Goal: Answer question/provide support

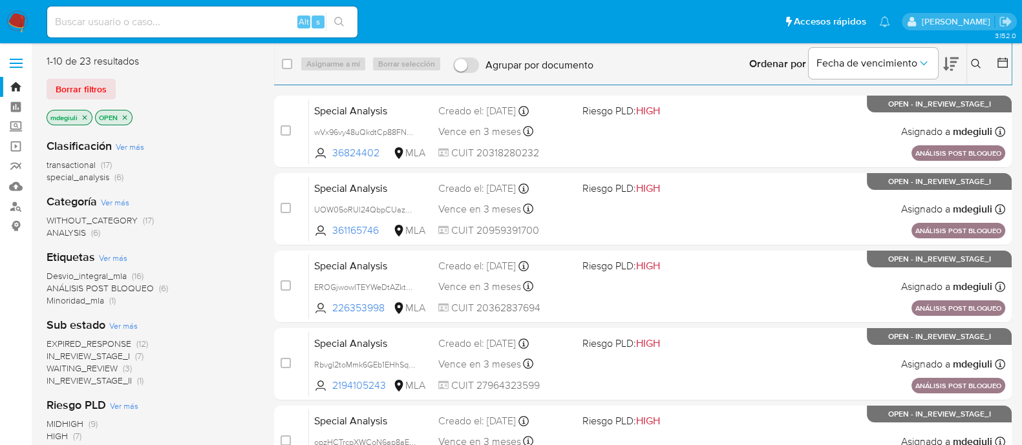
click at [139, 14] on input at bounding box center [202, 22] width 310 height 17
paste input "bBOBEAaDkbqhfI3e6PcC1gUH"
type input "bBOBEAaDkbqhfI3e6PcC1gUH"
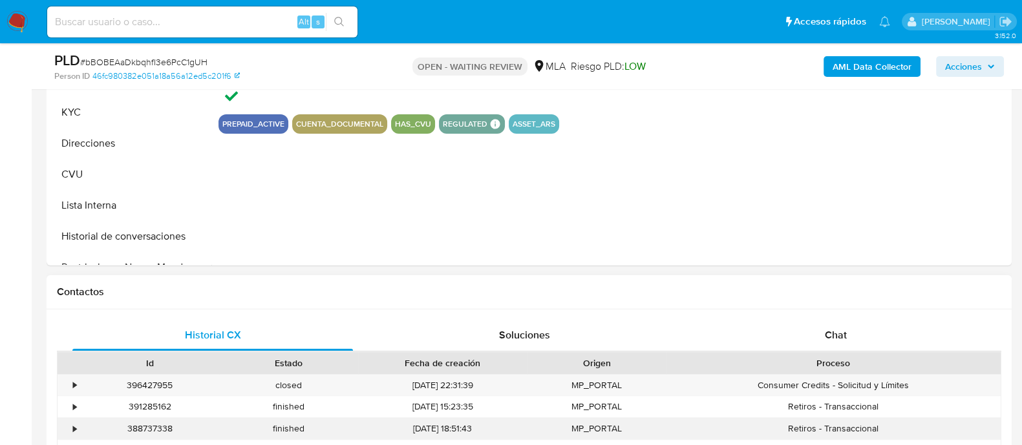
scroll to position [565, 0]
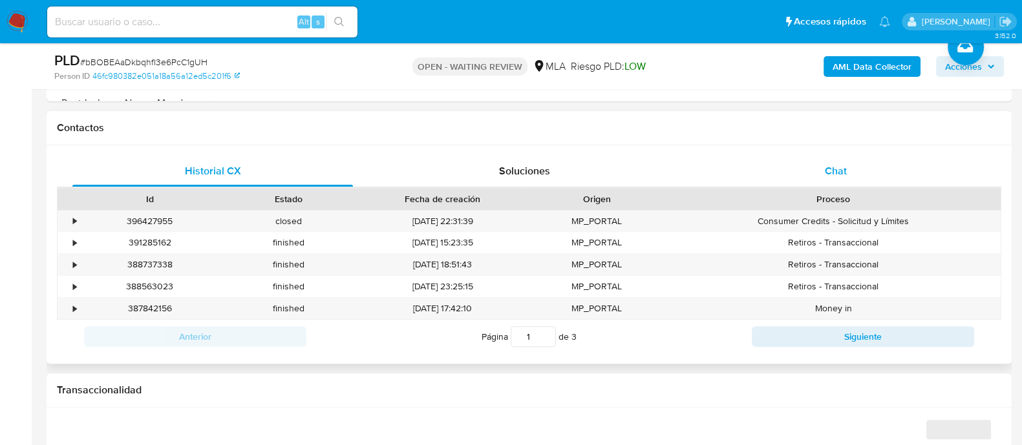
click at [826, 171] on span "Chat" at bounding box center [836, 171] width 22 height 15
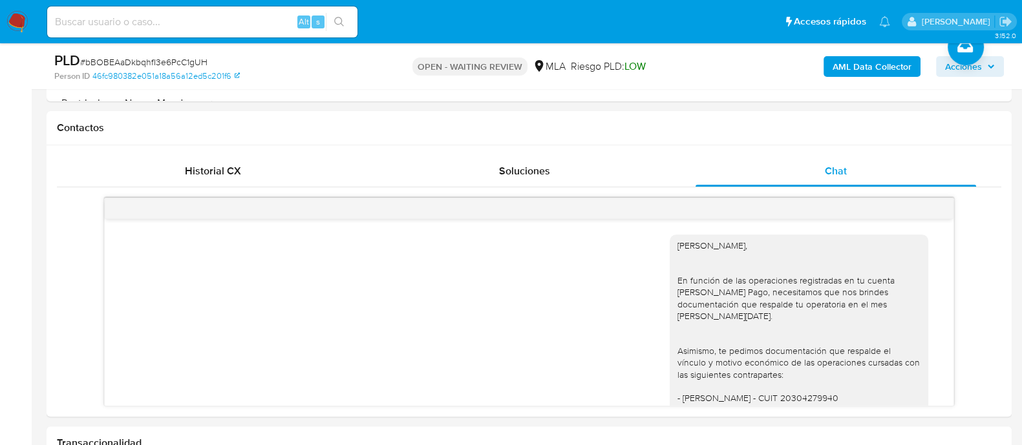
select select "10"
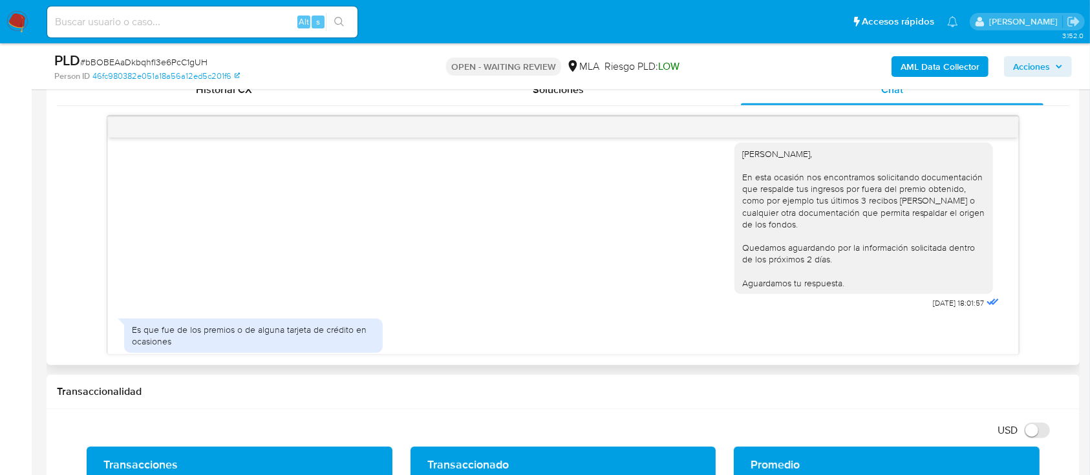
scroll to position [1357, 0]
drag, startPoint x: 902, startPoint y: 282, endPoint x: 942, endPoint y: 293, distance: 40.9
click at [942, 293] on div "Hola Nicole, En esta ocasión nos encontramos solicitando documentación que resp…" at bounding box center [868, 220] width 268 height 178
copy span "12/08/2025"
click at [12, 21] on img at bounding box center [17, 22] width 22 height 22
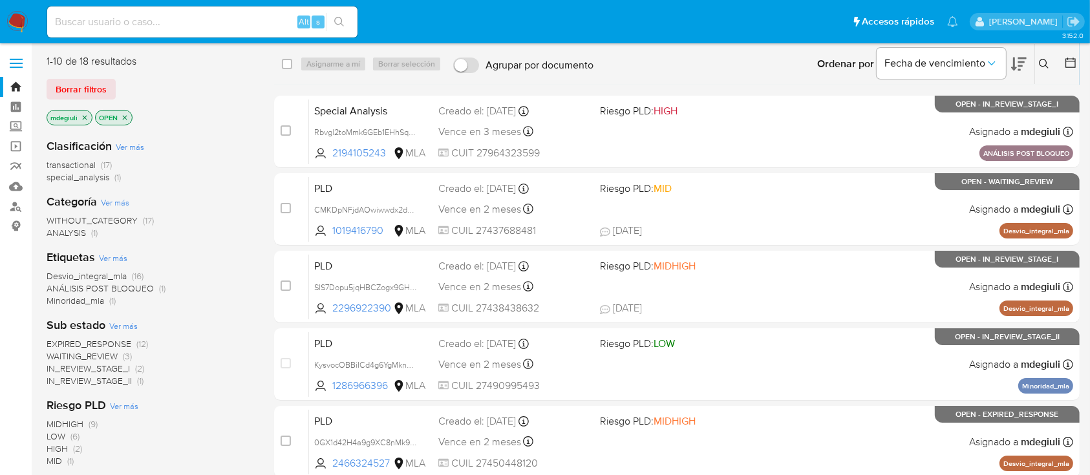
click at [1041, 62] on icon at bounding box center [1044, 64] width 10 height 10
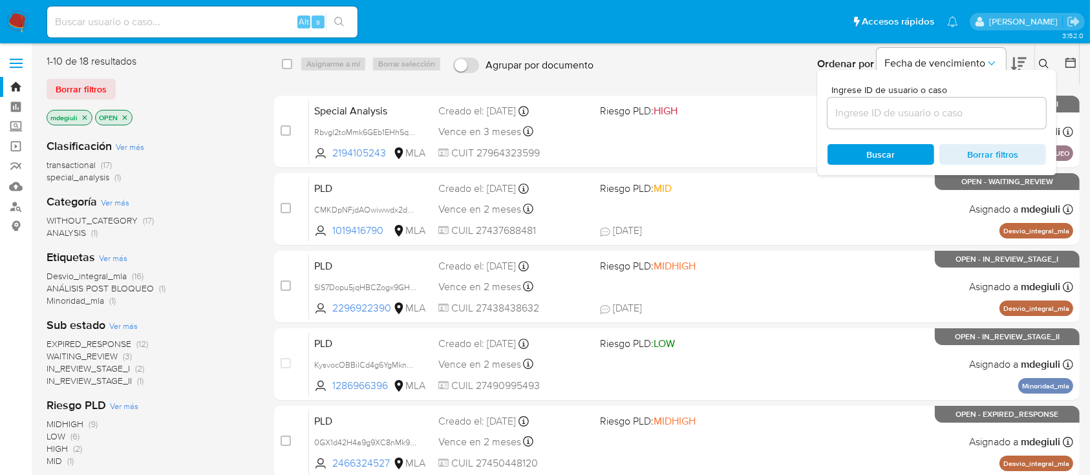
click at [934, 109] on input at bounding box center [936, 113] width 218 height 17
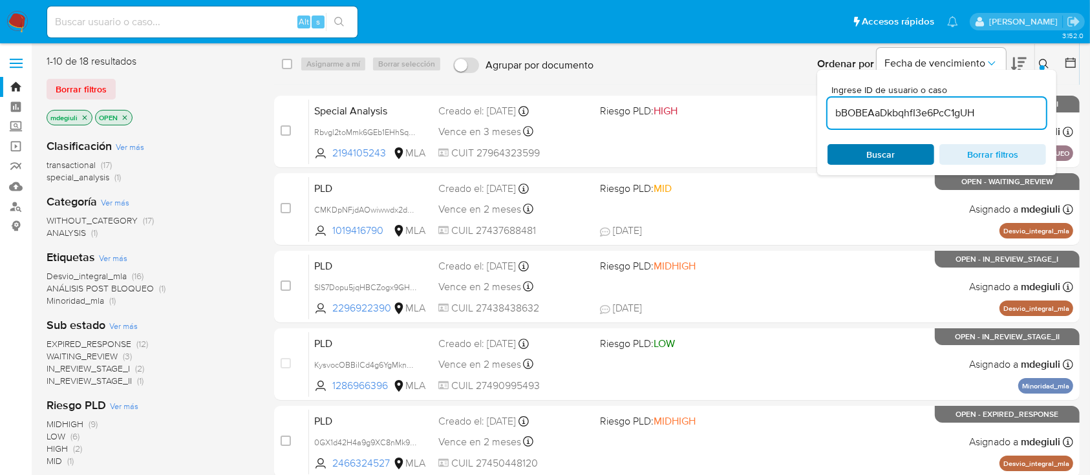
type input "bBOBEAaDkbqhfI3e6PcC1gUH"
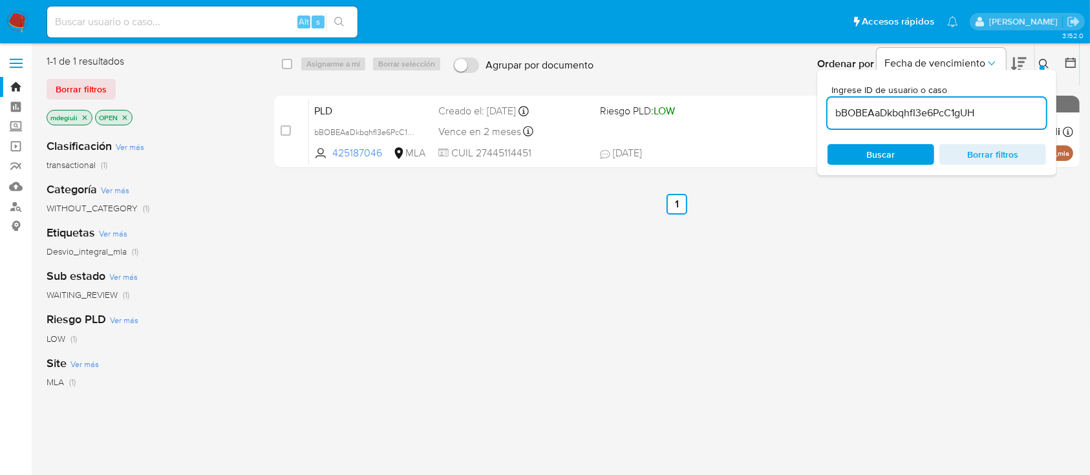
click at [883, 156] on span "Buscar" at bounding box center [881, 154] width 28 height 21
click at [706, 282] on div "select-all-cases-checkbox Asignarme a mí Borrar selección Agrupar por documento…" at bounding box center [676, 341] width 805 height 575
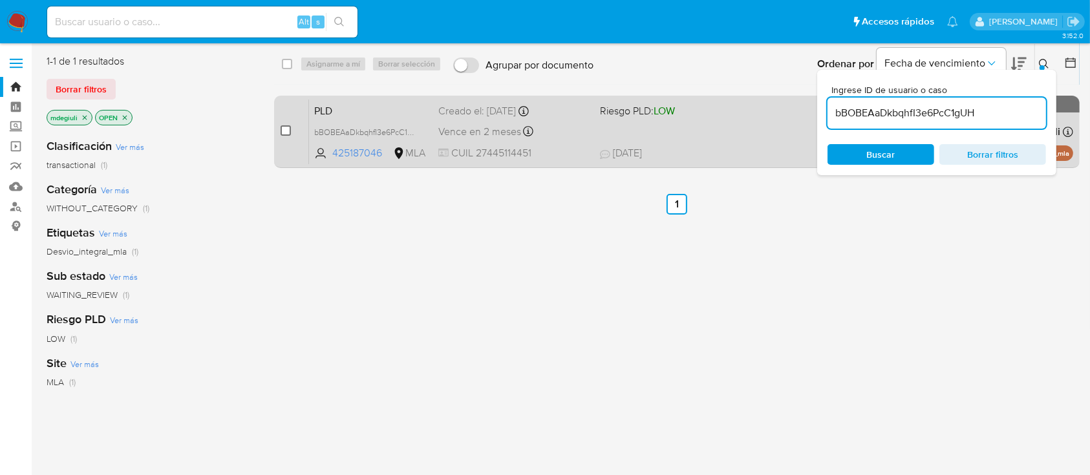
click at [290, 129] on input "checkbox" at bounding box center [286, 130] width 10 height 10
checkbox input "true"
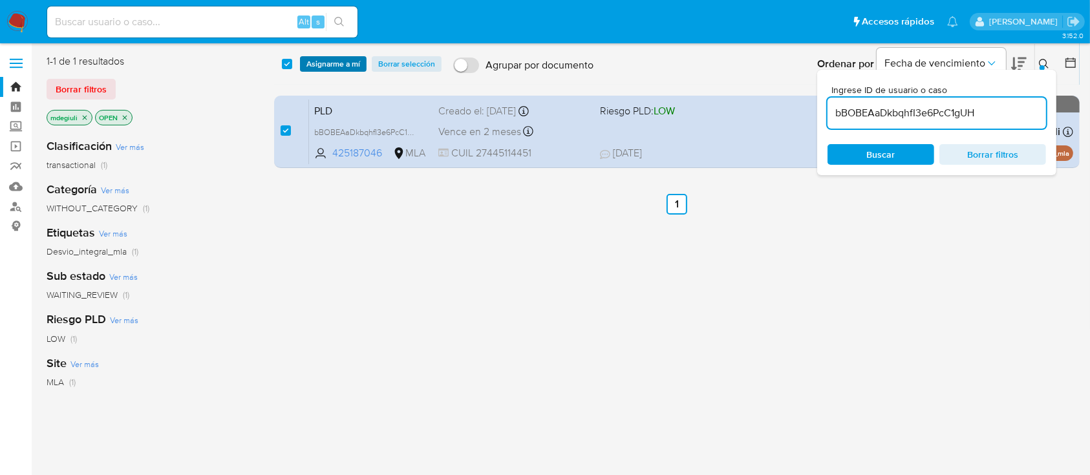
click at [315, 64] on span "Asignarme a mí" at bounding box center [333, 64] width 54 height 13
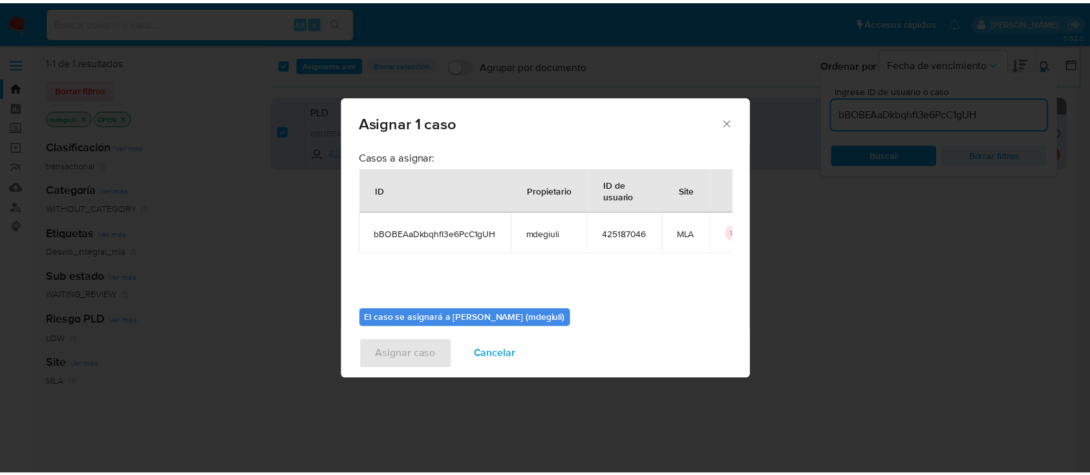
scroll to position [66, 0]
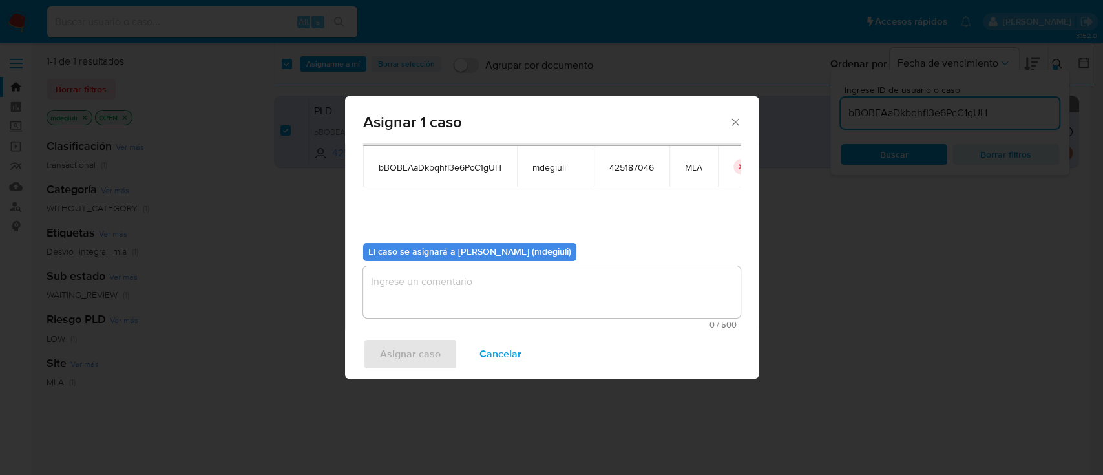
click at [458, 303] on textarea "assign-modal" at bounding box center [551, 292] width 377 height 52
click at [434, 345] on span "Asignar caso" at bounding box center [410, 354] width 61 height 28
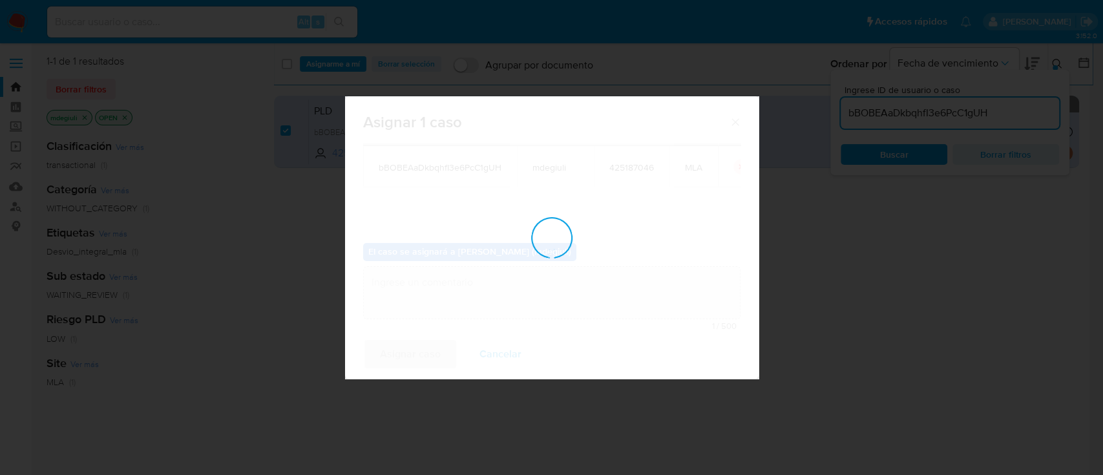
checkbox input "false"
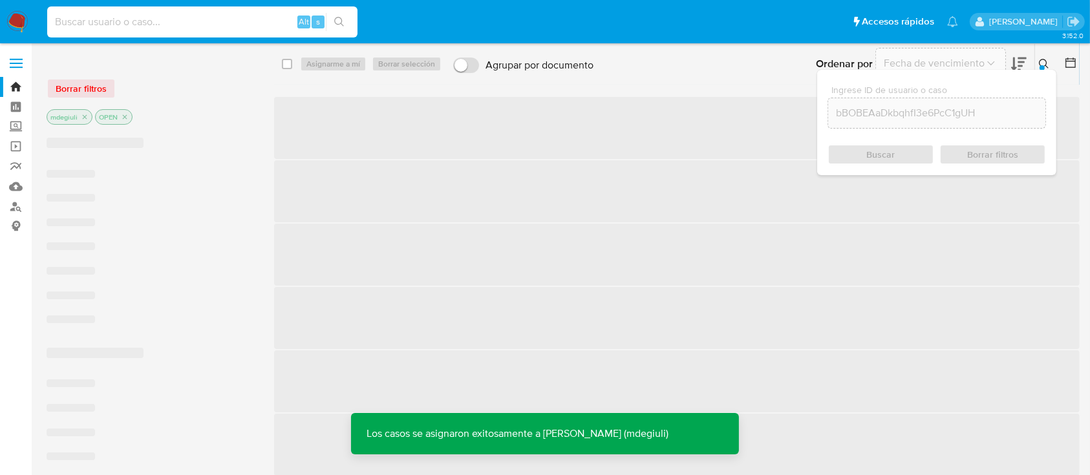
click at [140, 19] on input at bounding box center [202, 22] width 310 height 17
paste input "bBOBEAaDkbqhfI3e6PcC1gUH"
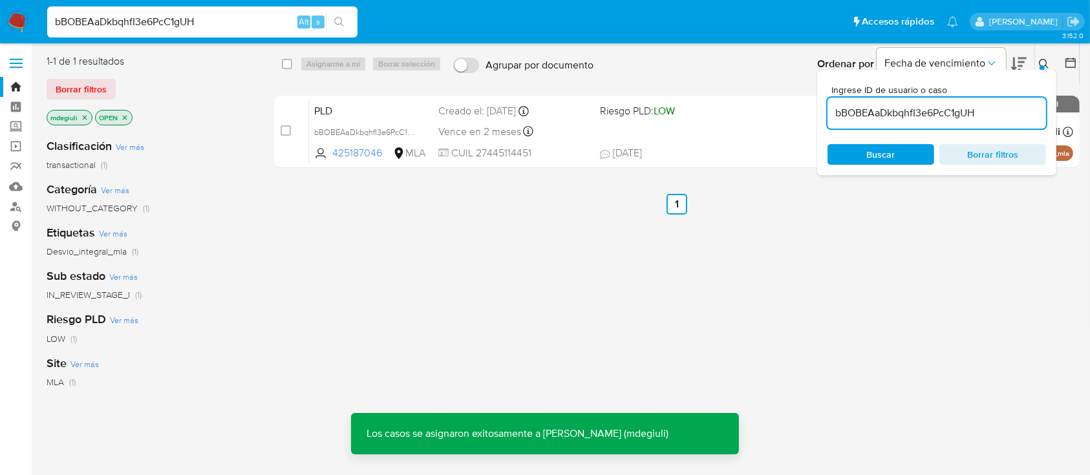
type input "bBOBEAaDkbqhfI3e6PcC1gUH"
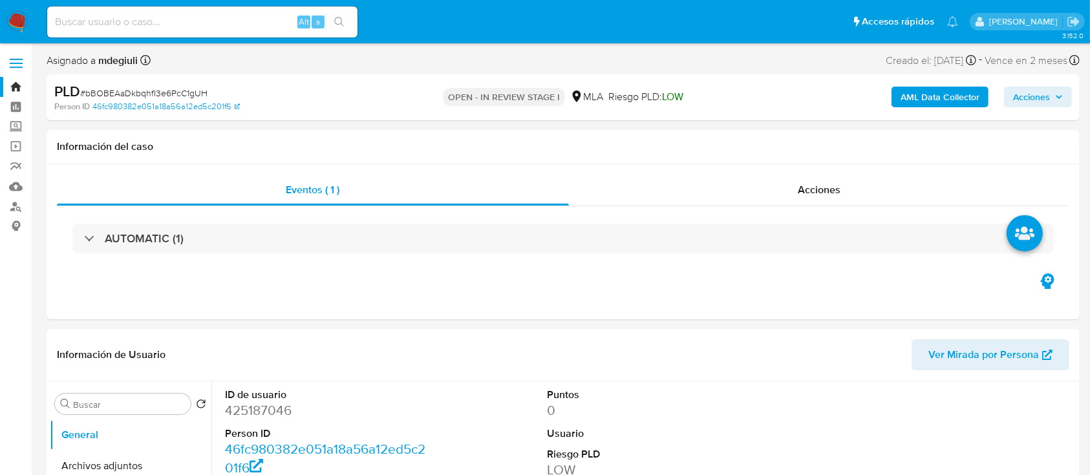
select select "10"
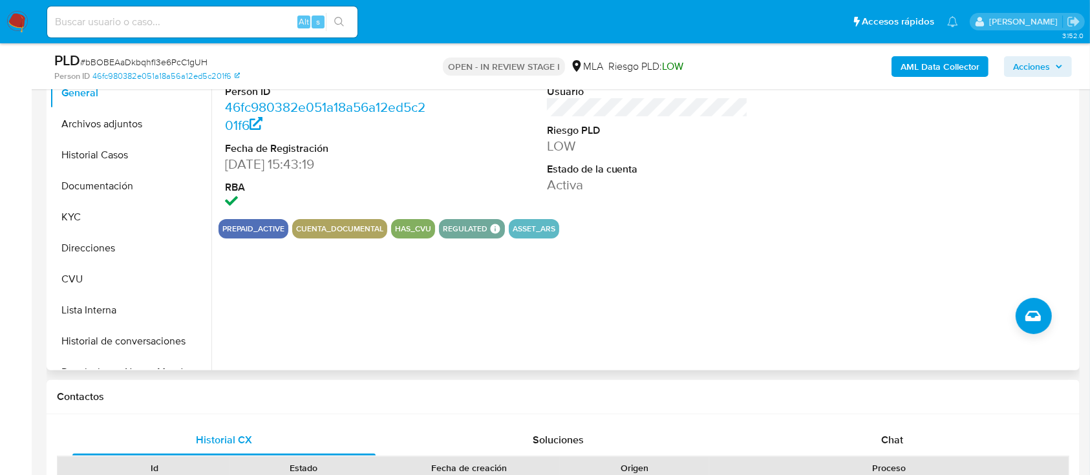
scroll to position [259, 0]
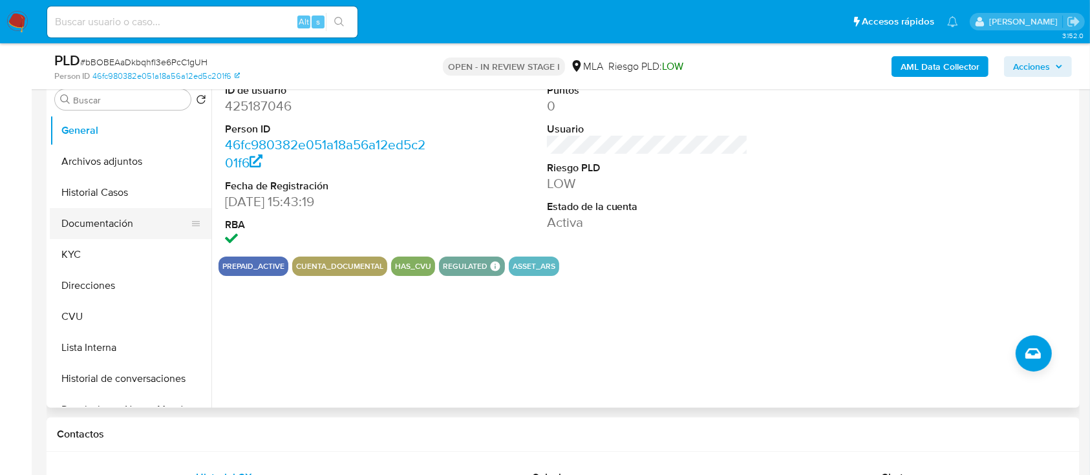
click at [97, 216] on button "Documentación" at bounding box center [125, 223] width 151 height 31
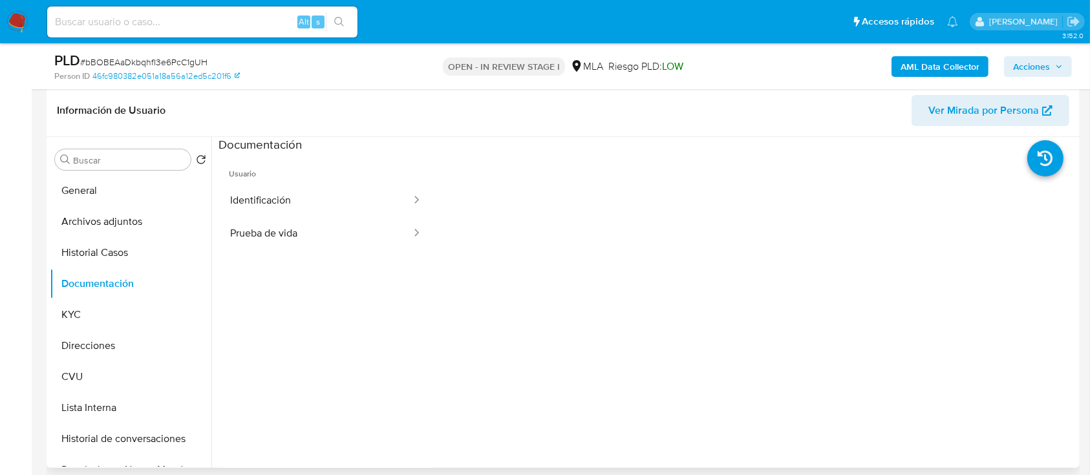
scroll to position [172, 0]
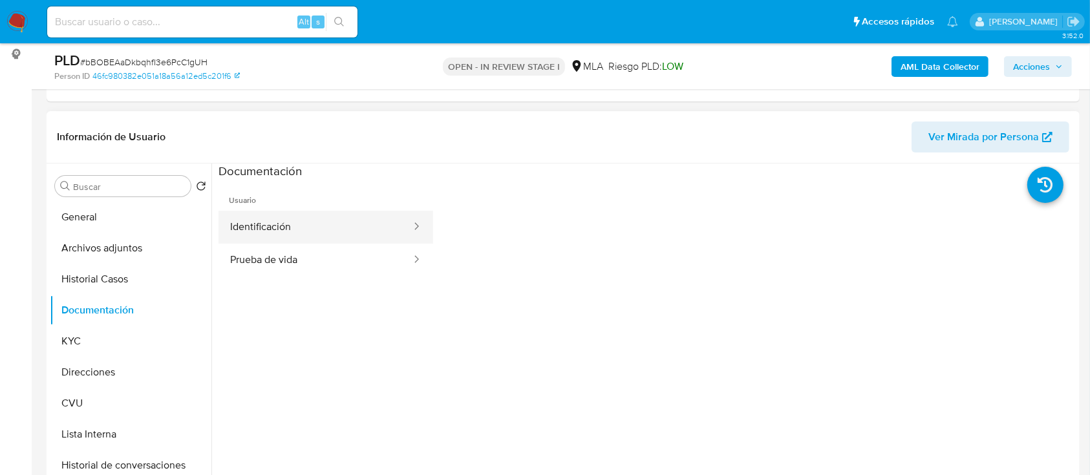
click at [265, 215] on button "Identificación" at bounding box center [315, 227] width 194 height 33
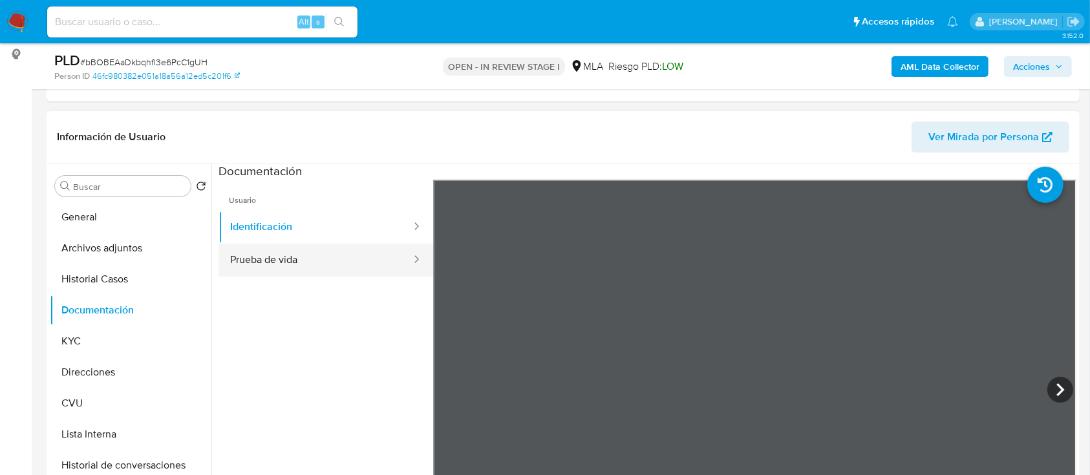
click at [326, 248] on button "Prueba de vida" at bounding box center [315, 260] width 194 height 33
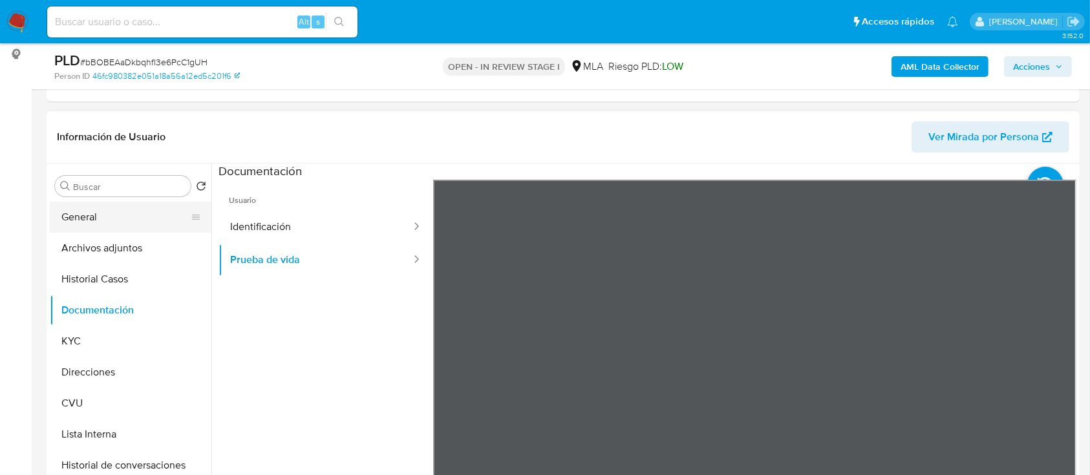
click at [106, 207] on button "General" at bounding box center [125, 217] width 151 height 31
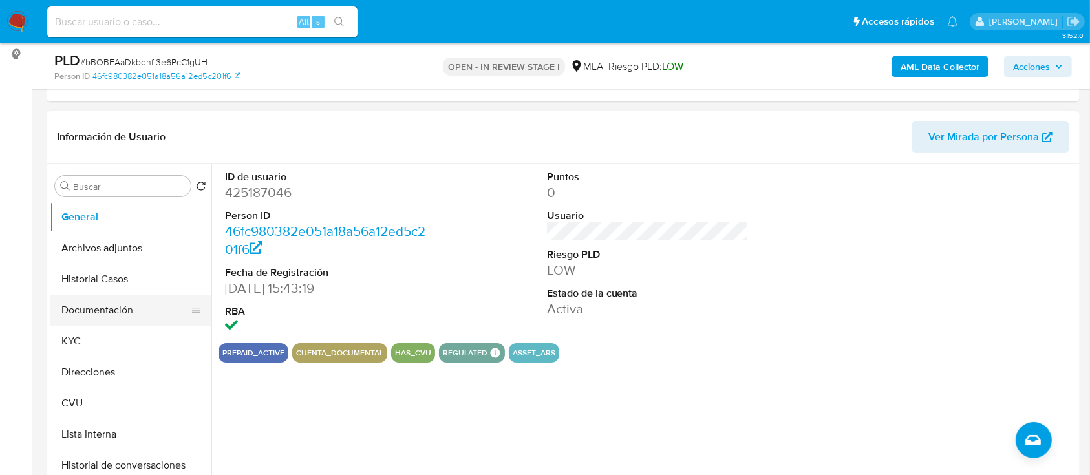
click at [122, 306] on button "Documentación" at bounding box center [125, 310] width 151 height 31
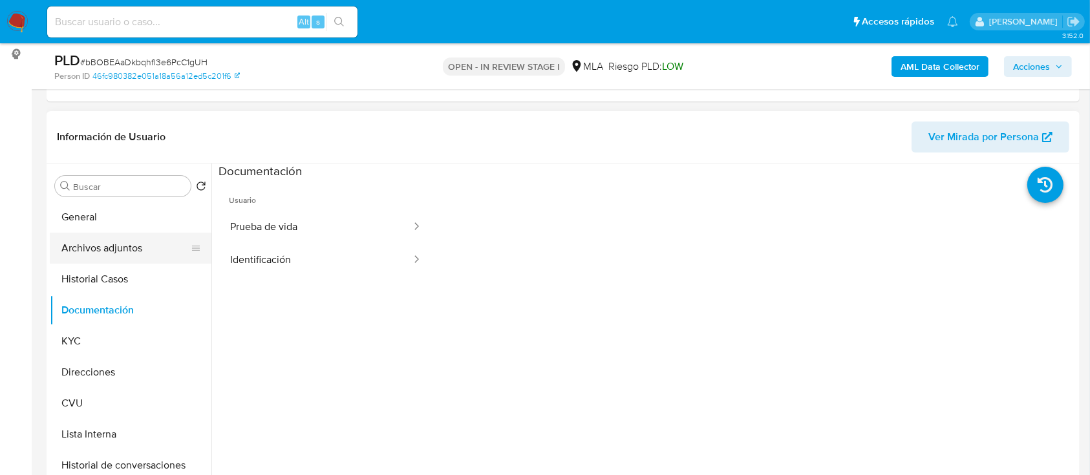
click at [129, 240] on button "Archivos adjuntos" at bounding box center [125, 248] width 151 height 31
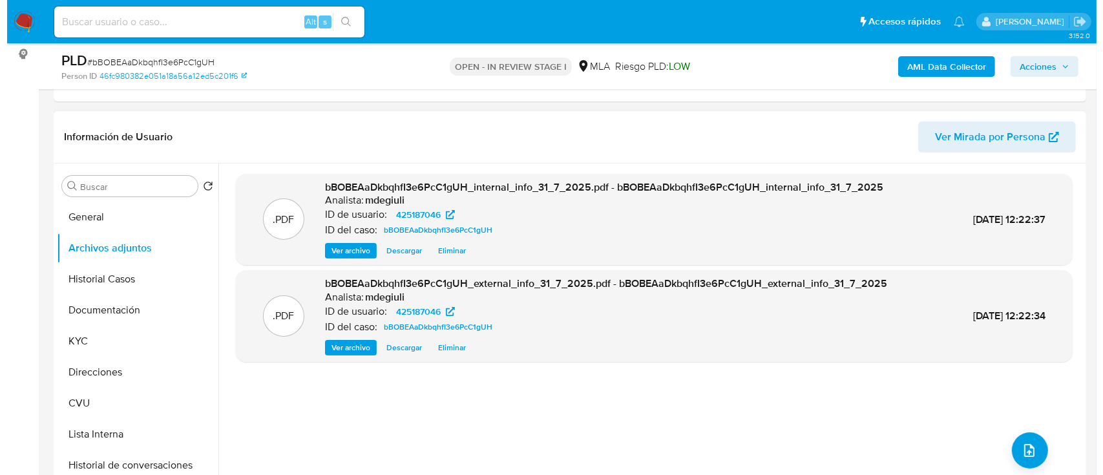
scroll to position [259, 0]
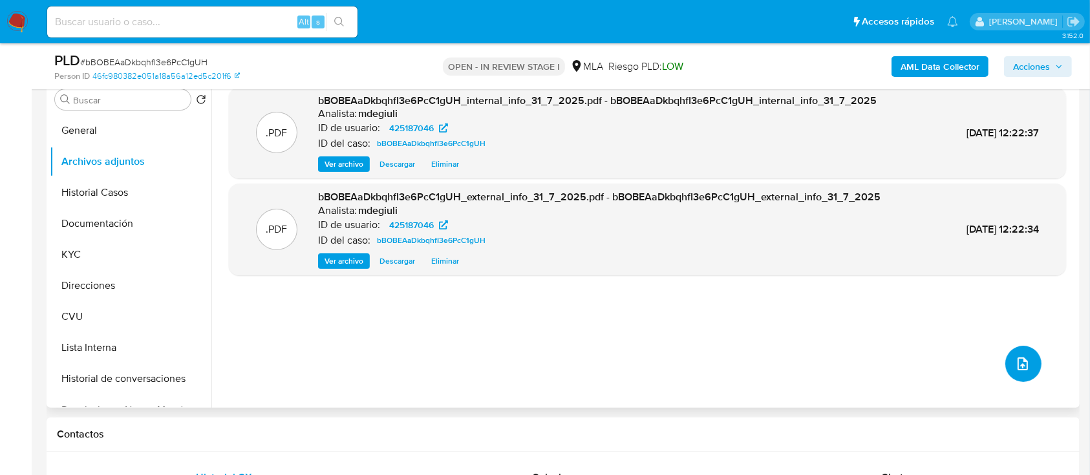
click at [1015, 366] on icon "upload-file" at bounding box center [1023, 364] width 16 height 16
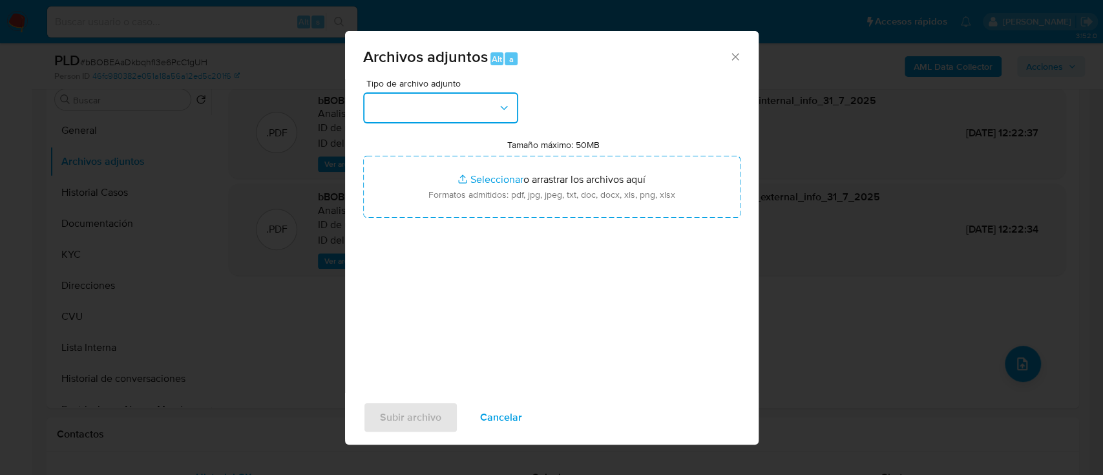
click at [438, 113] on button "button" at bounding box center [440, 107] width 155 height 31
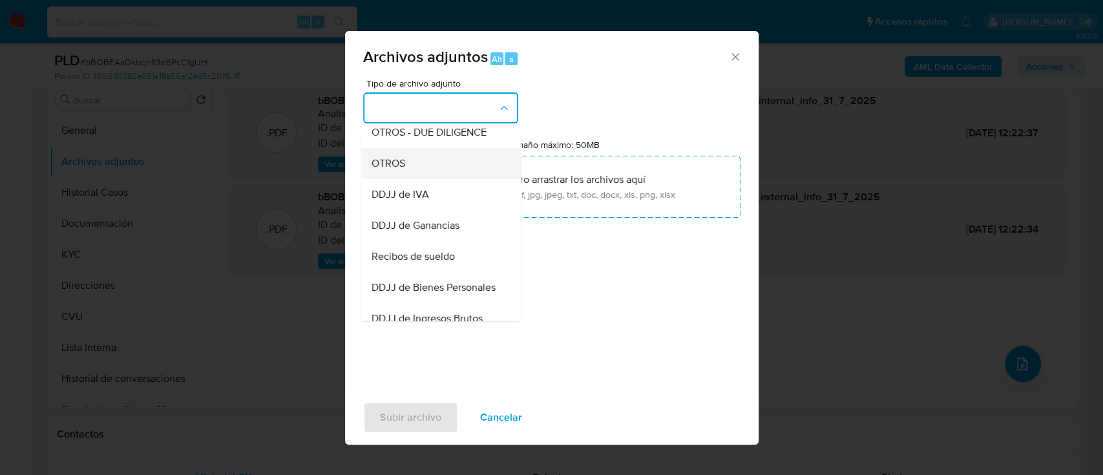
click at [398, 170] on span "OTROS" at bounding box center [388, 163] width 34 height 13
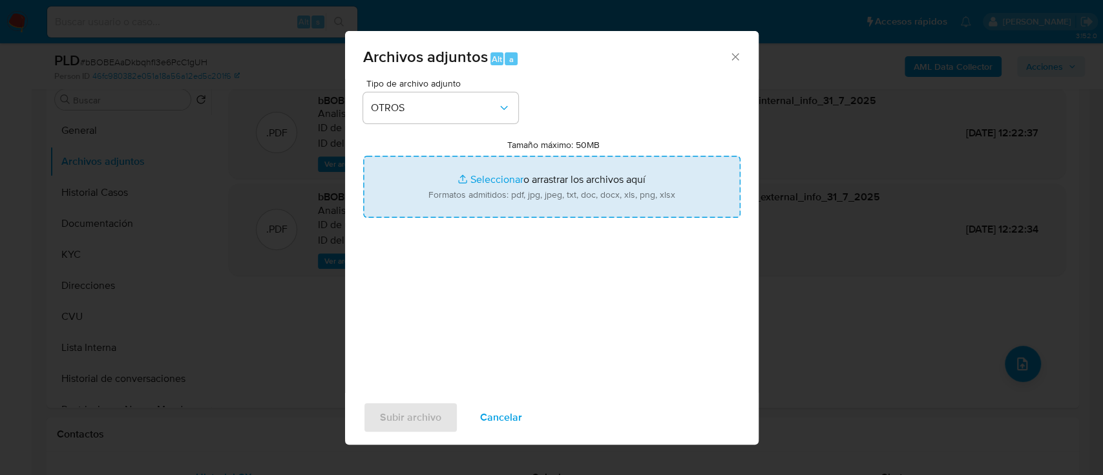
click at [471, 180] on input "Tamaño máximo: 50MB Seleccionar archivos" at bounding box center [551, 187] width 377 height 62
type input "C:\fakepath\Capturas de pantalla retiros Betano..pdf"
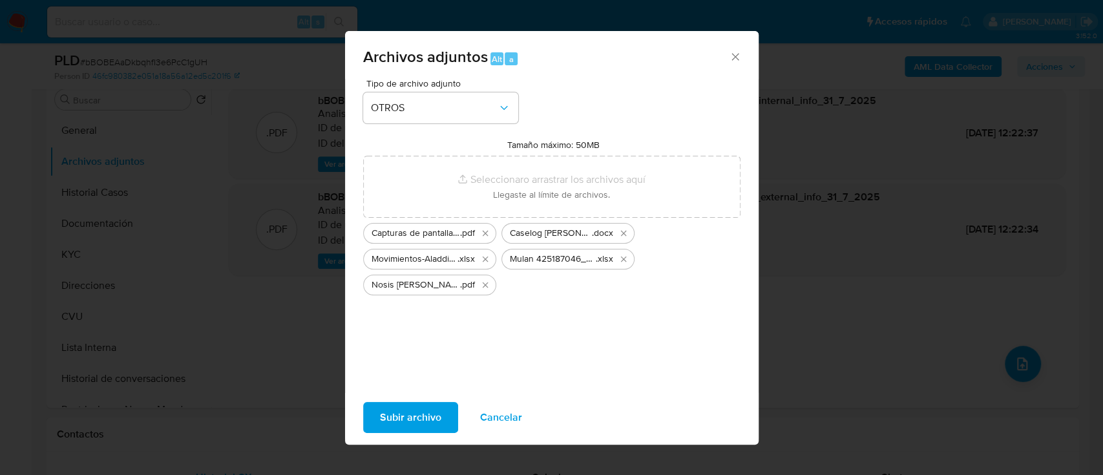
click at [411, 416] on span "Subir archivo" at bounding box center [410, 417] width 61 height 28
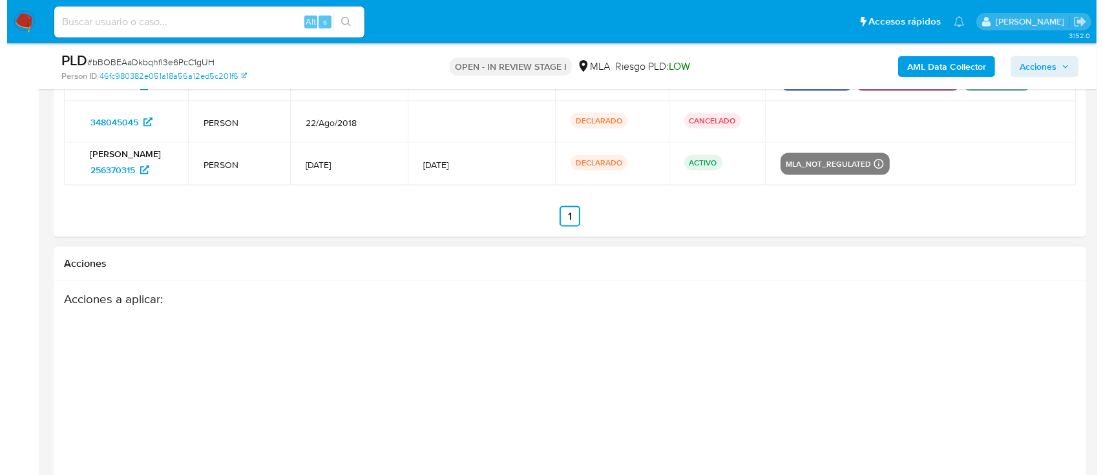
scroll to position [2177, 0]
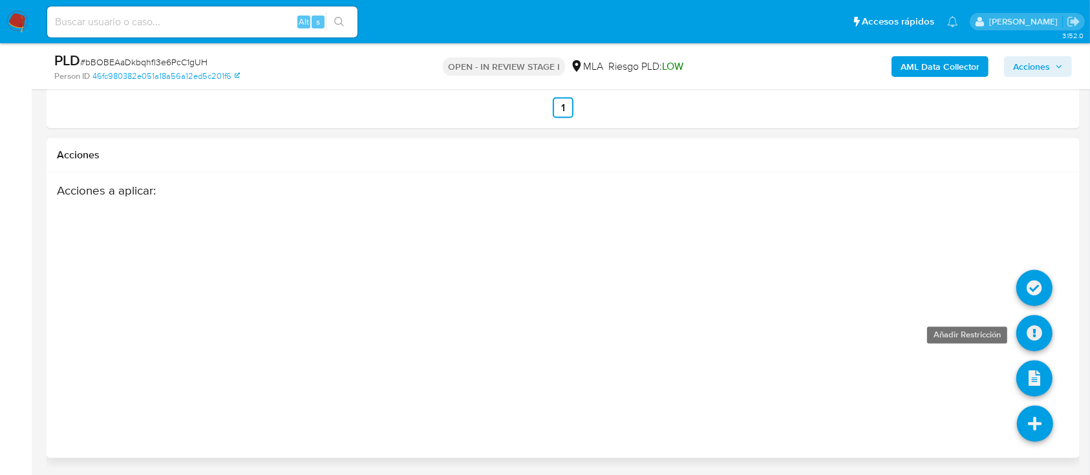
click at [1034, 328] on icon at bounding box center [1034, 333] width 36 height 36
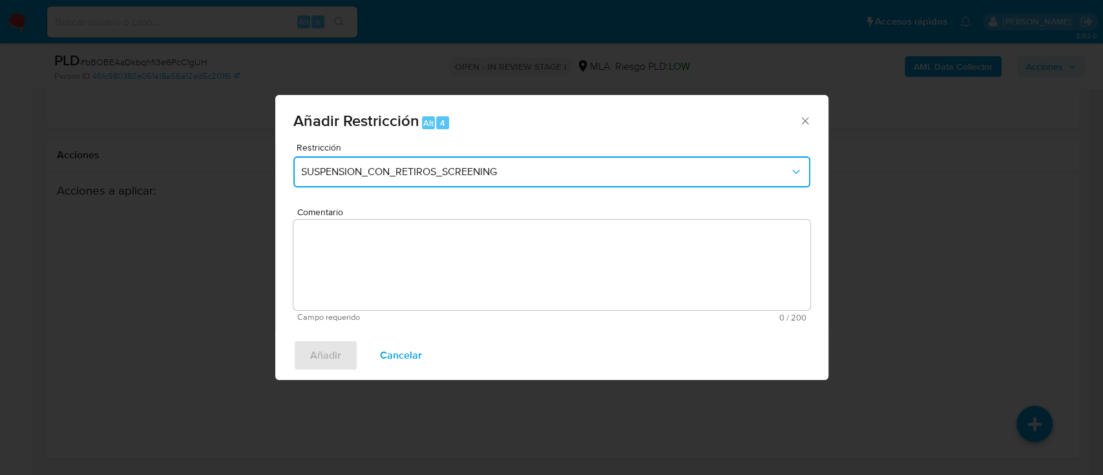
click at [482, 169] on span "SUSPENSION_CON_RETIROS_SCREENING" at bounding box center [545, 171] width 489 height 13
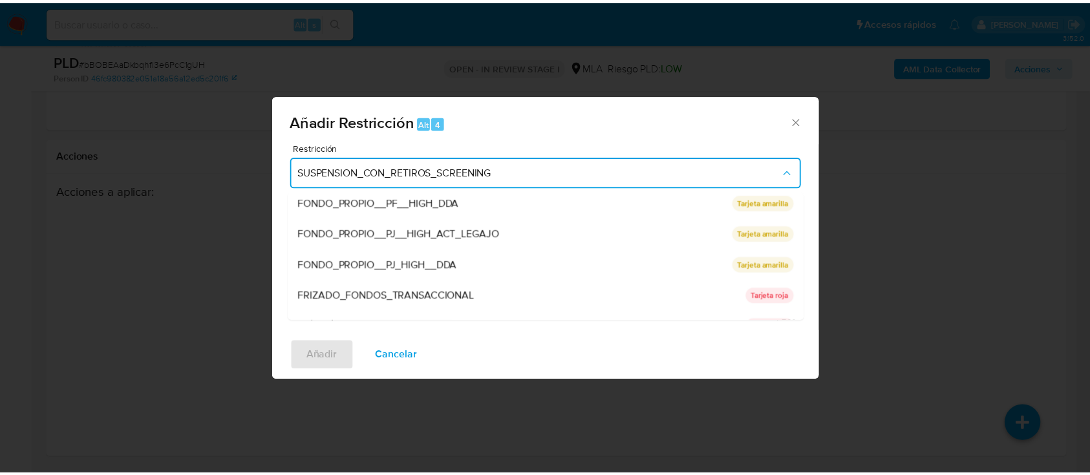
scroll to position [212, 0]
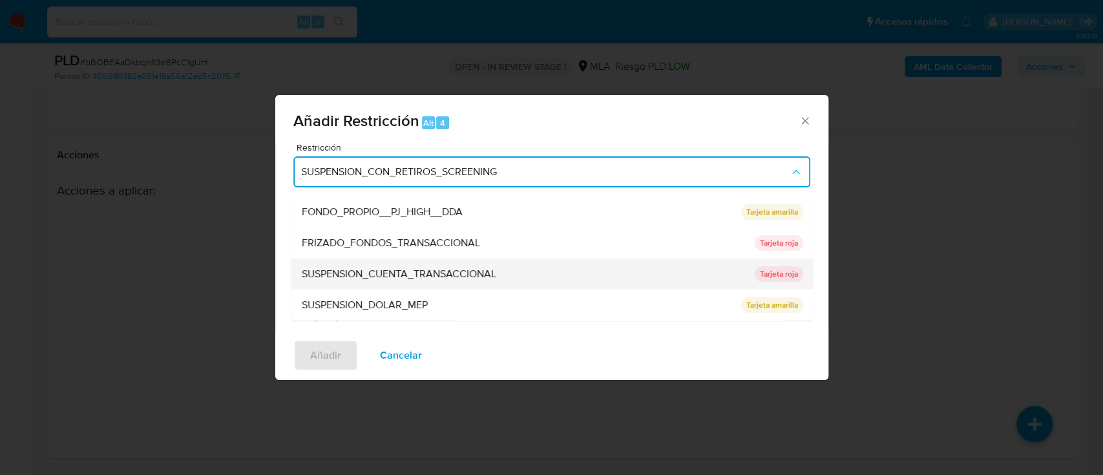
click at [371, 277] on span "SUSPENSION_CUENTA_TRANSACCIONAL" at bounding box center [398, 274] width 195 height 13
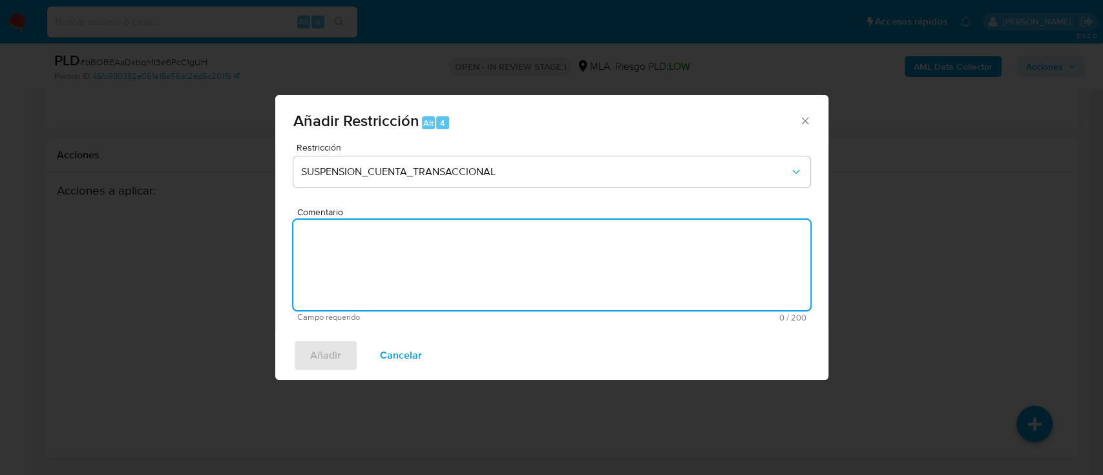
click at [379, 267] on textarea "Comentario" at bounding box center [551, 265] width 517 height 90
type textarea "a"
type textarea "AML"
click at [321, 356] on span "Añadir" at bounding box center [325, 355] width 31 height 28
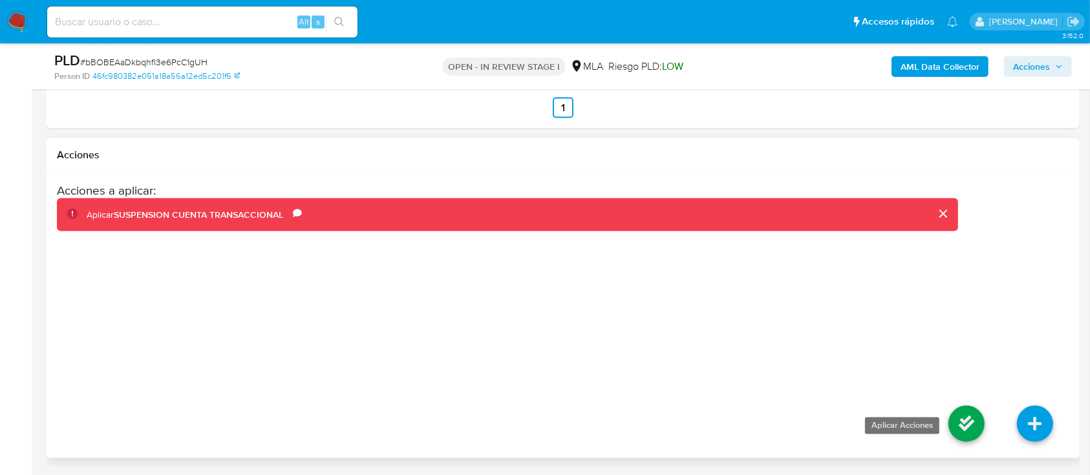
click at [970, 421] on icon at bounding box center [966, 424] width 36 height 36
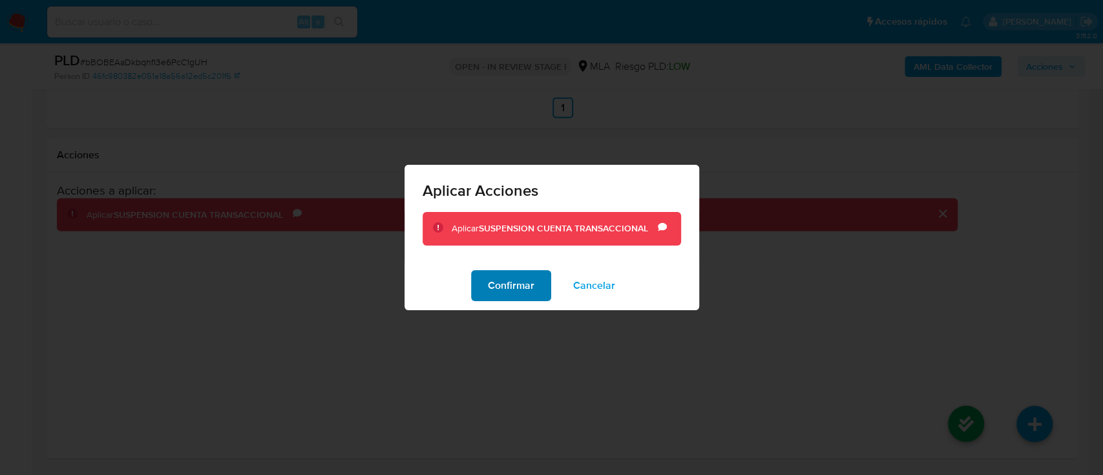
click at [529, 286] on span "Confirmar" at bounding box center [511, 285] width 47 height 28
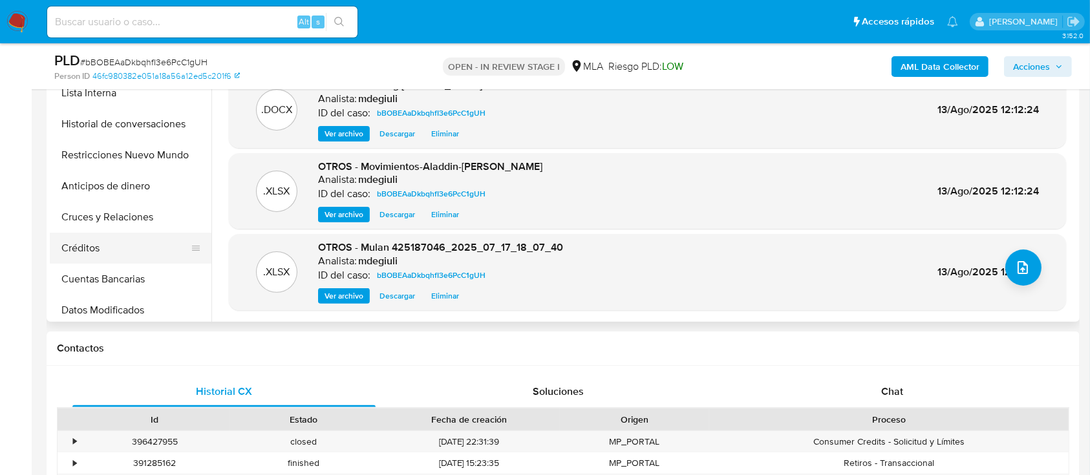
scroll to position [172, 0]
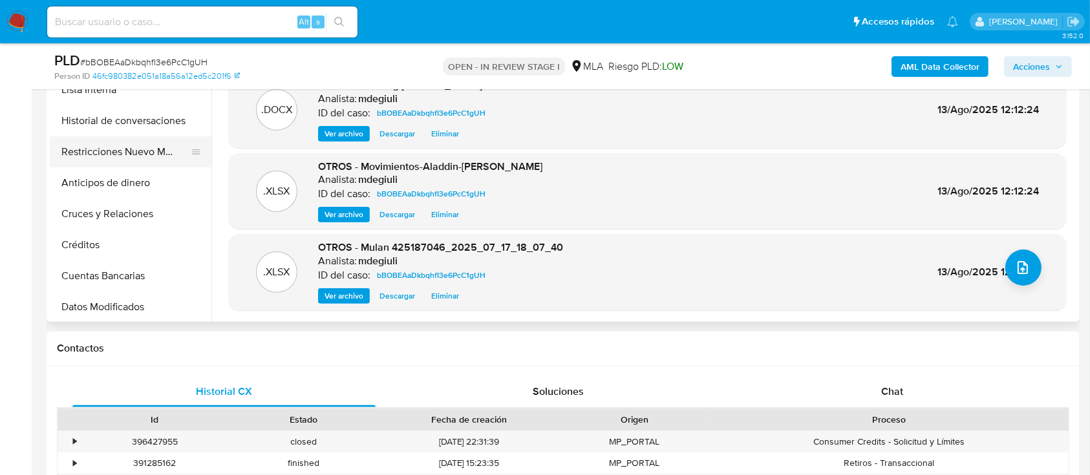
click at [109, 154] on button "Restricciones Nuevo Mundo" at bounding box center [125, 151] width 151 height 31
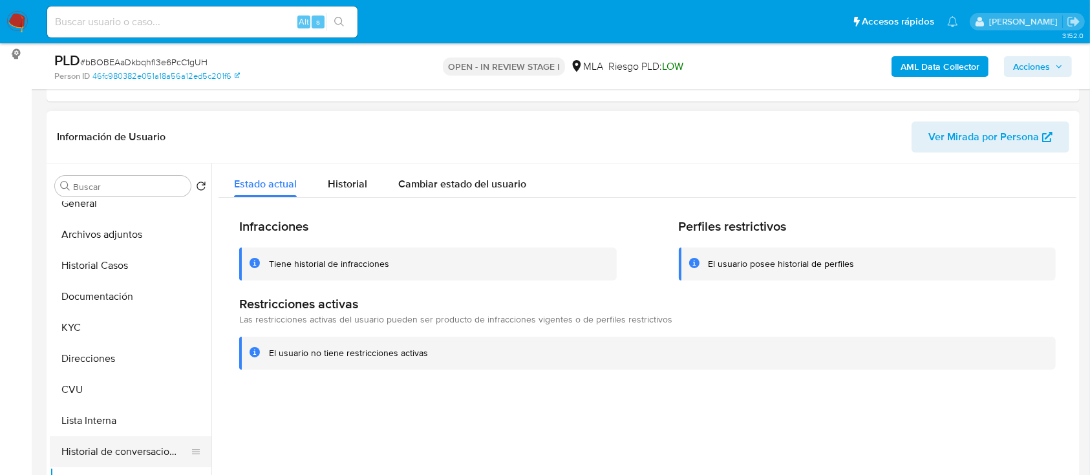
scroll to position [0, 0]
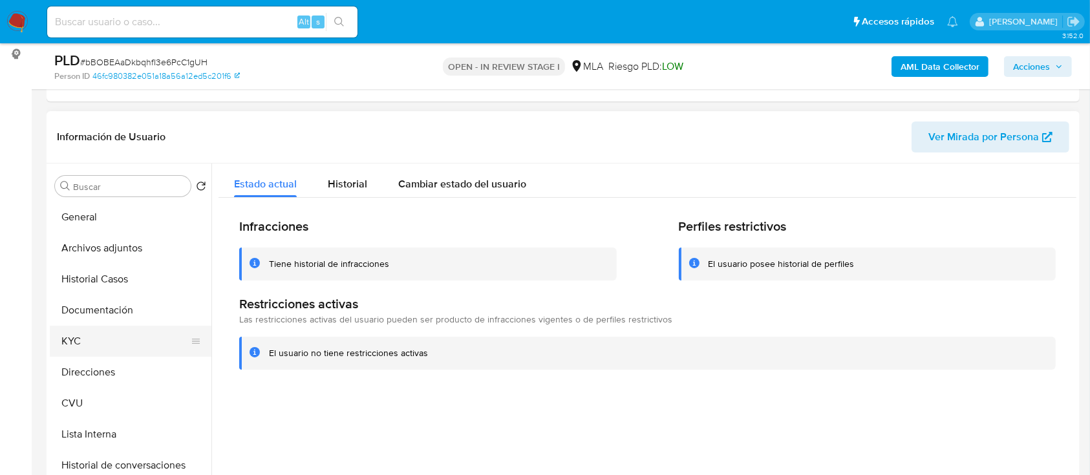
click at [95, 335] on button "KYC" at bounding box center [125, 341] width 151 height 31
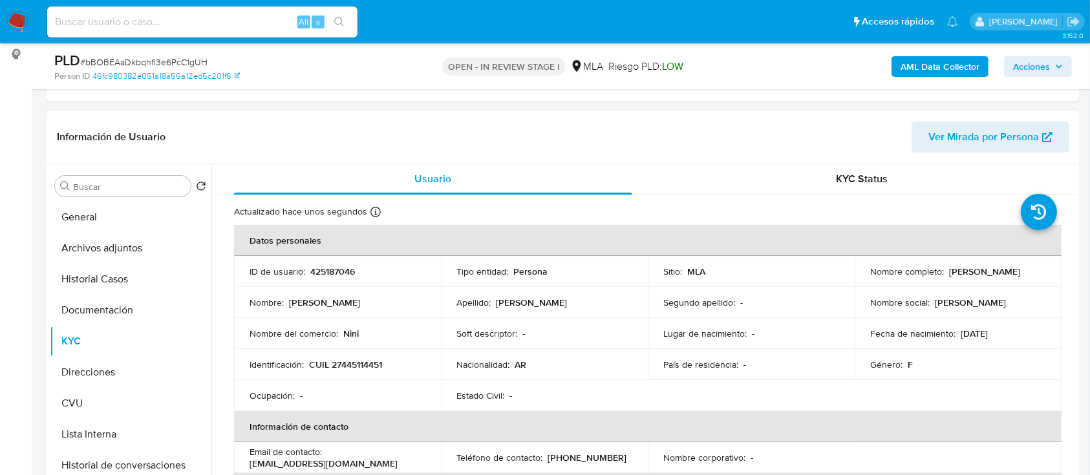
click at [330, 269] on p "425187046" at bounding box center [332, 272] width 45 height 12
copy p "425187046"
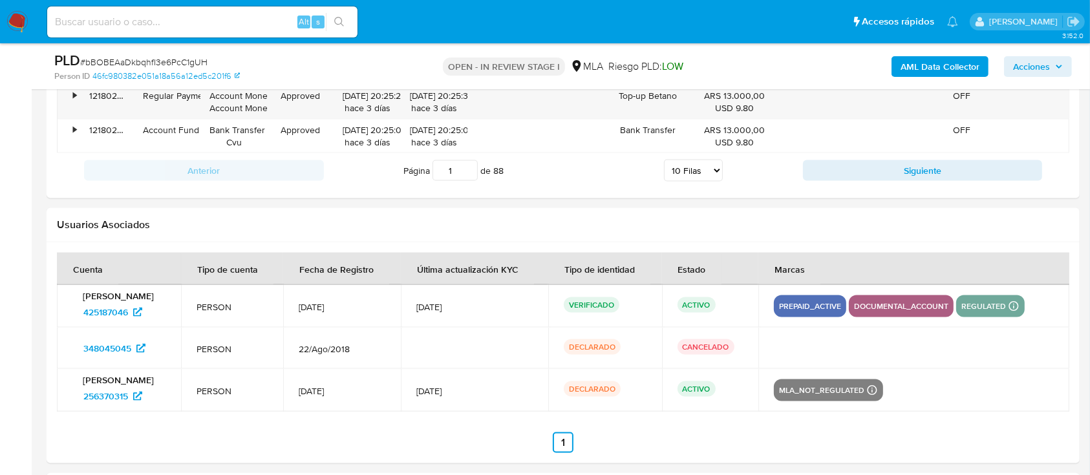
scroll to position [1574, 0]
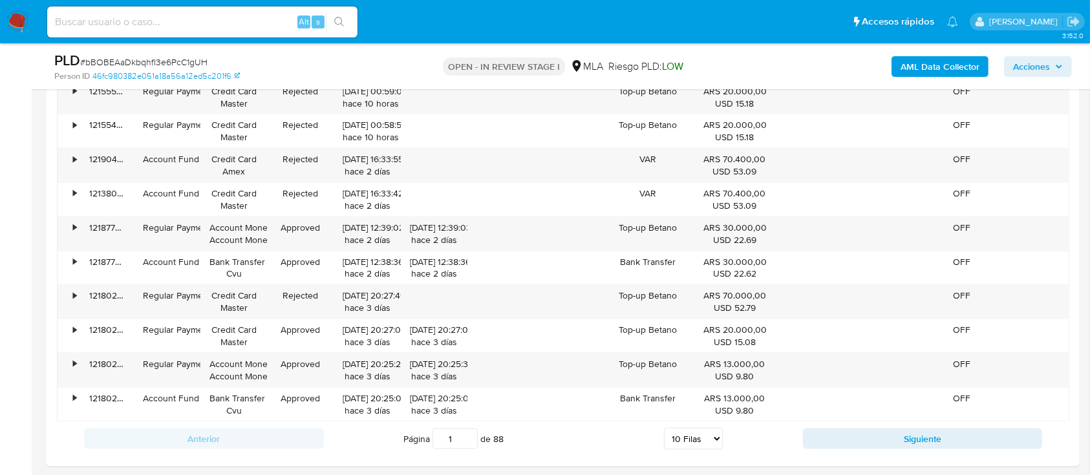
click at [228, 28] on input at bounding box center [202, 22] width 310 height 17
paste input "bBOBEAaDkbqhfI3e6PcC1gUH"
type input "bBOBEAaDkbqhfI3e6PcC1gUH"
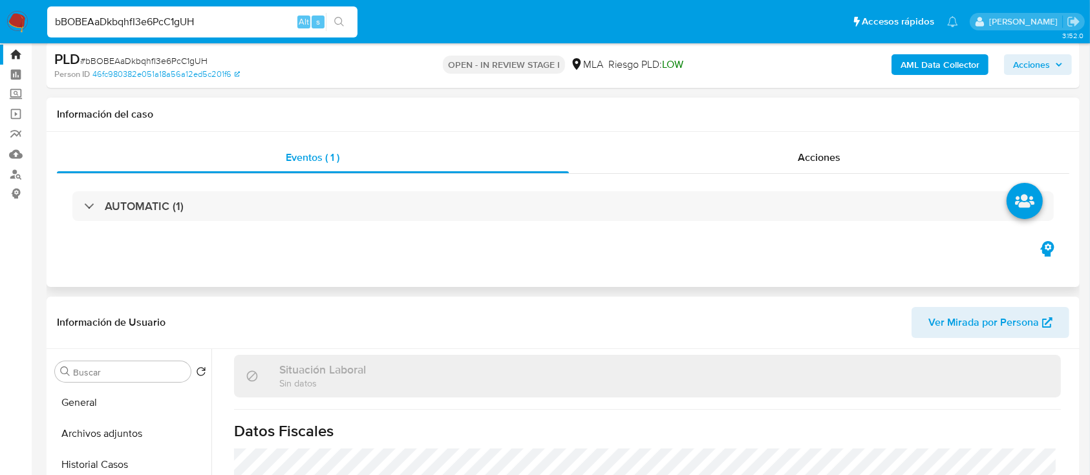
scroll to position [0, 0]
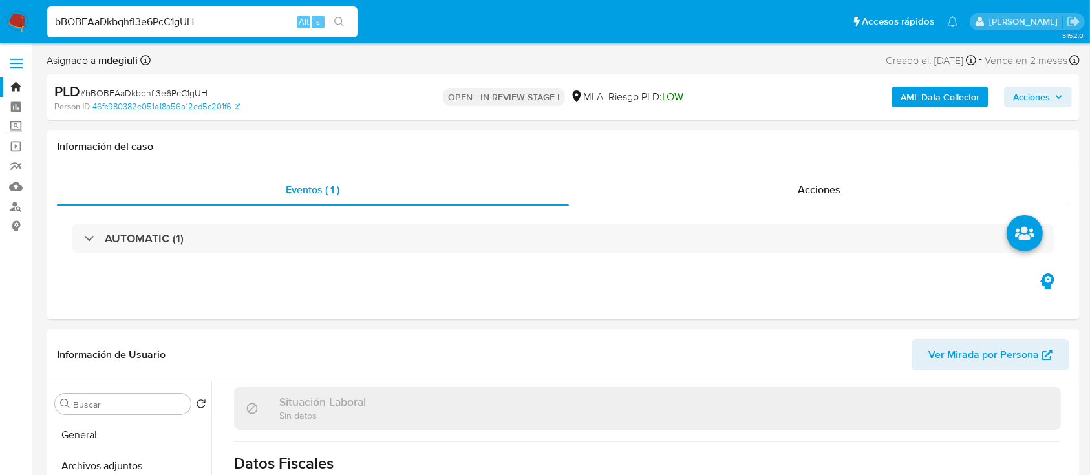
click at [10, 24] on img at bounding box center [17, 22] width 22 height 22
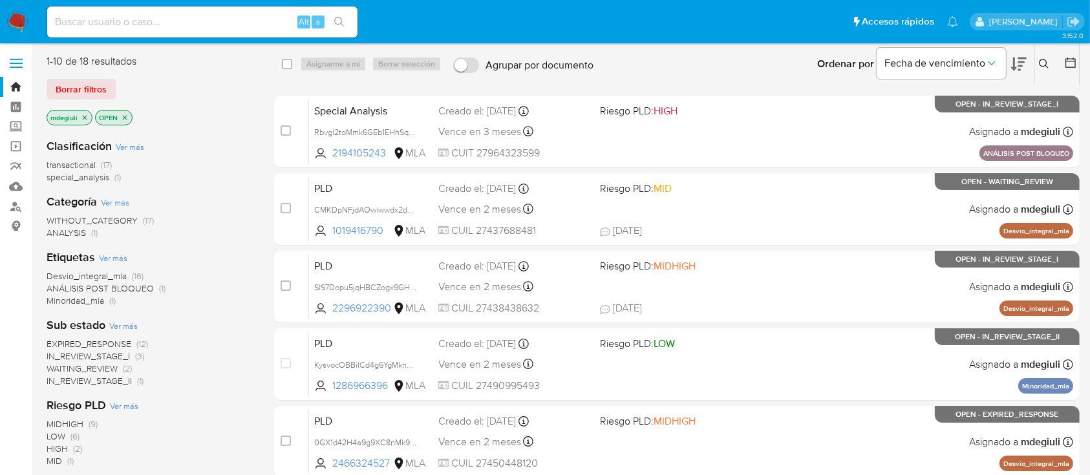
click at [1052, 65] on button at bounding box center [1045, 64] width 21 height 16
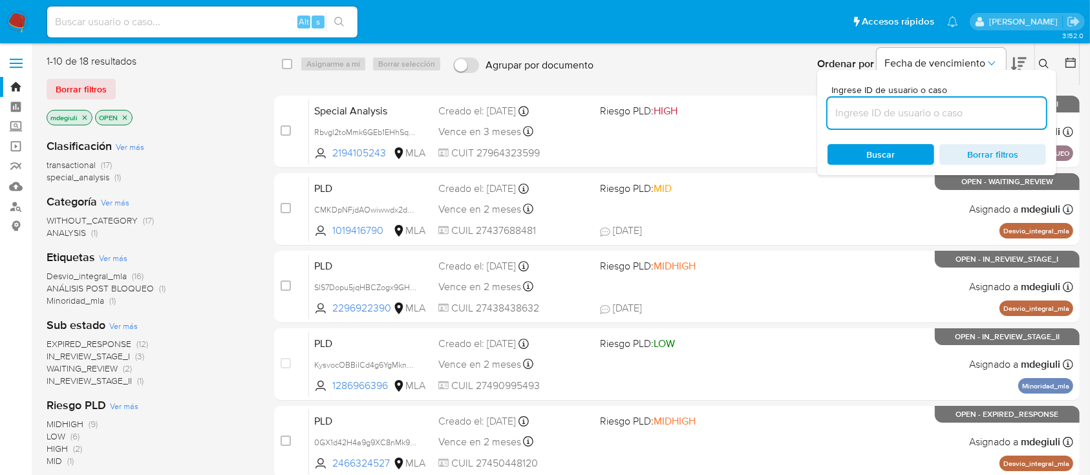
click at [960, 107] on input at bounding box center [936, 113] width 218 height 17
type input "bBOBEAaDkbqhfI3e6PcC1gUH"
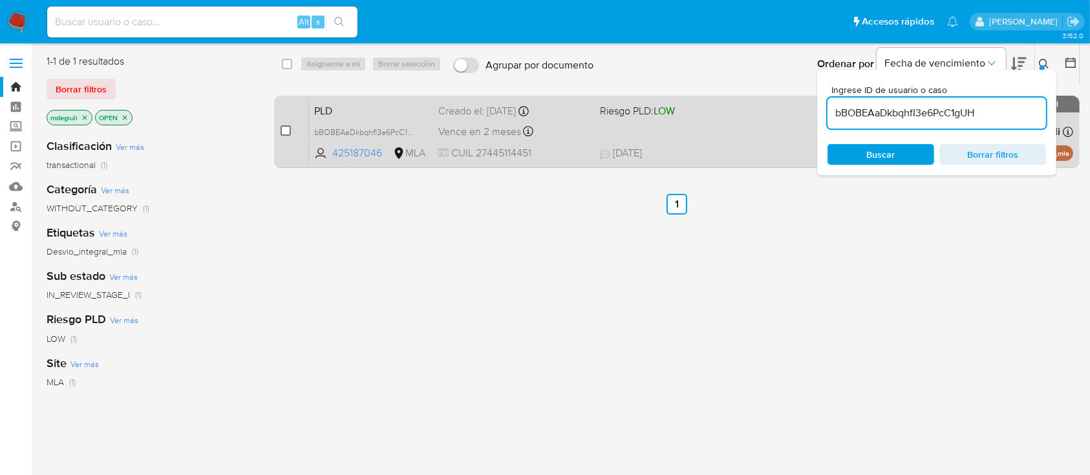
click at [284, 129] on input "checkbox" at bounding box center [286, 130] width 10 height 10
checkbox input "true"
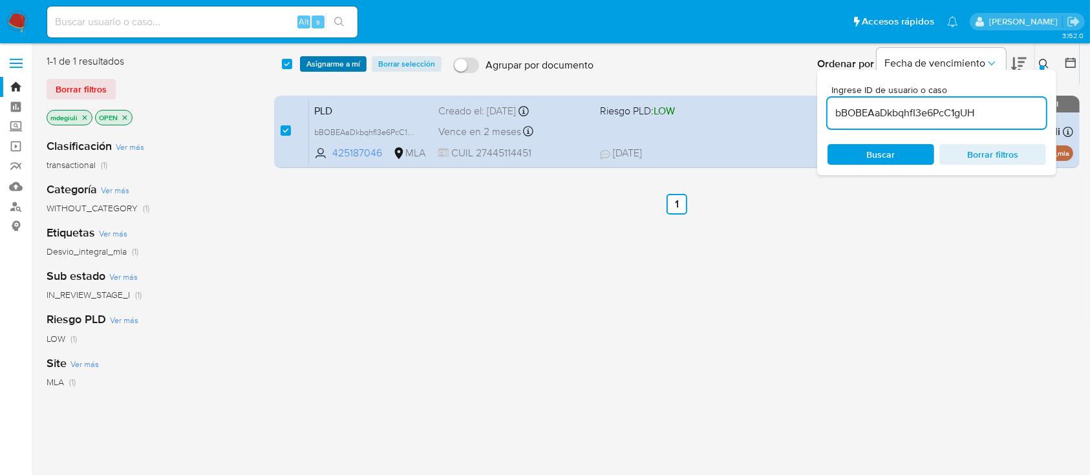
click at [346, 63] on span "Asignarme a mí" at bounding box center [333, 64] width 54 height 13
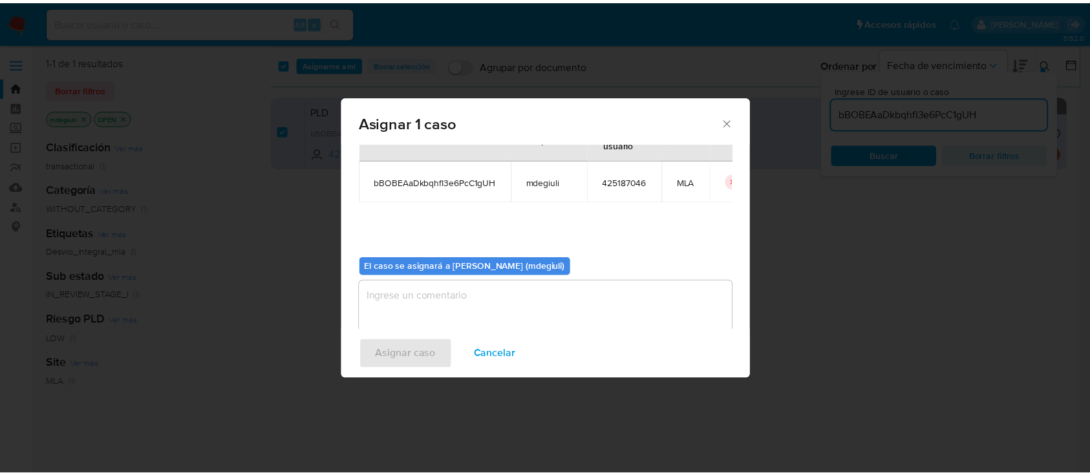
scroll to position [66, 0]
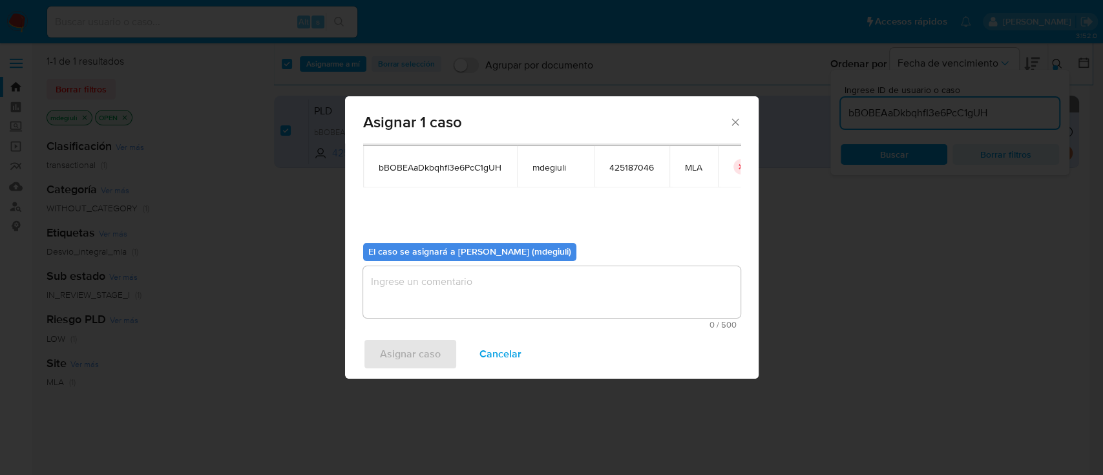
click at [465, 275] on textarea "assign-modal" at bounding box center [551, 292] width 377 height 52
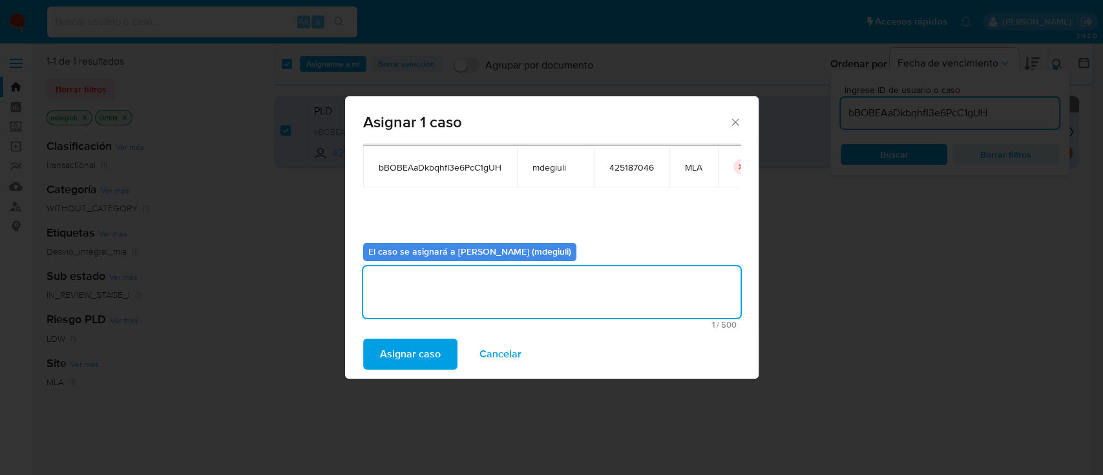
click at [429, 355] on span "Asignar caso" at bounding box center [410, 354] width 61 height 28
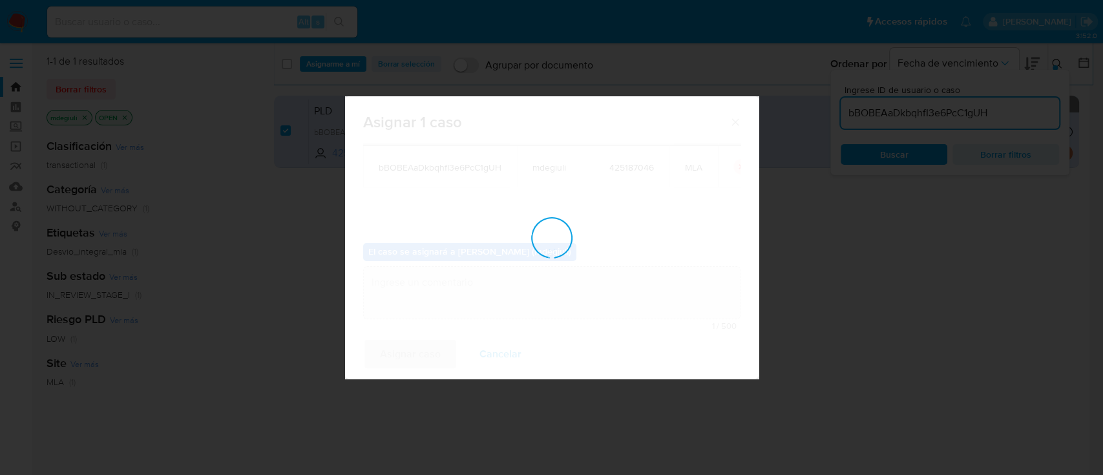
checkbox input "false"
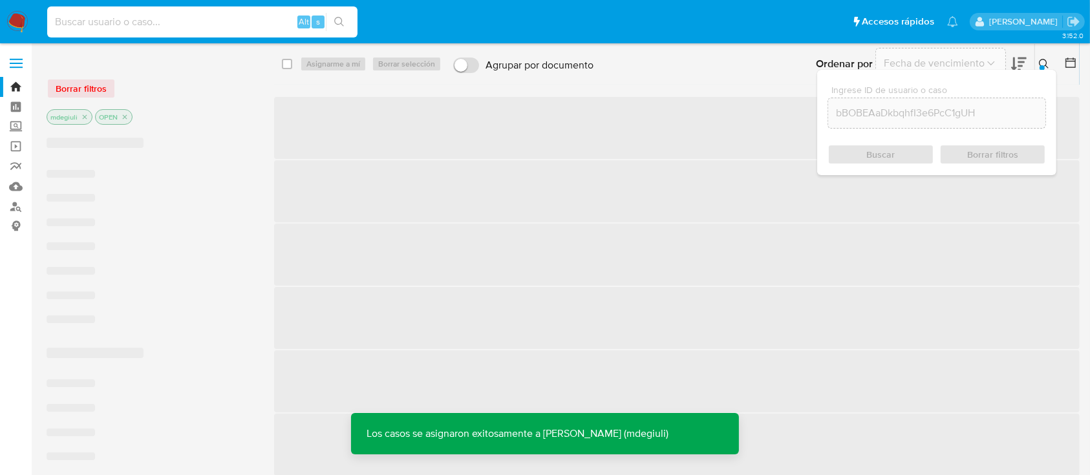
click at [205, 16] on input at bounding box center [202, 22] width 310 height 17
paste input "bBOBEAaDkbqhfI3e6PcC1gUH"
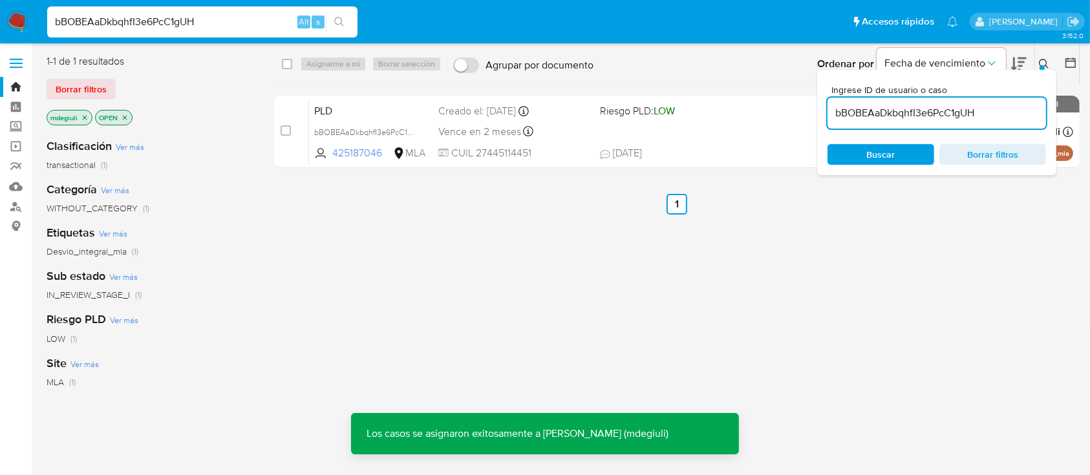
type input "bBOBEAaDkbqhfI3e6PcC1gUH"
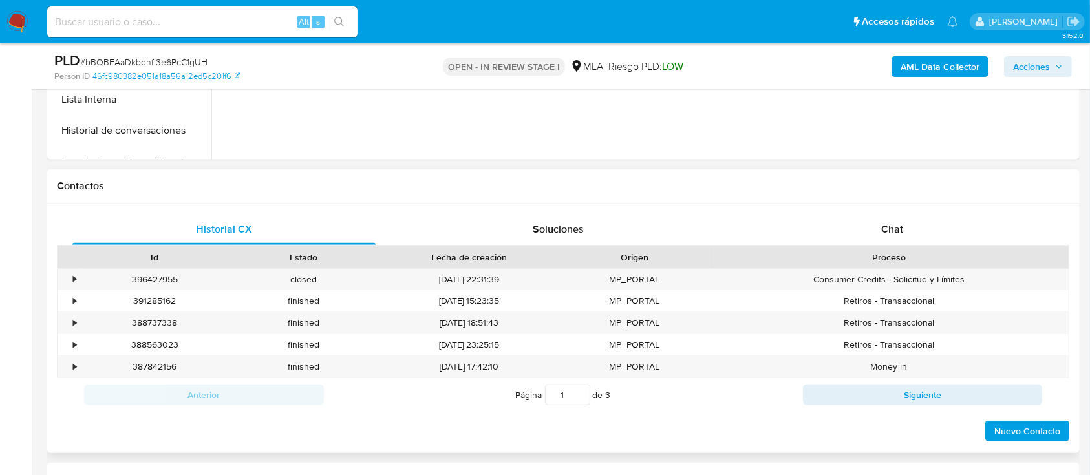
scroll to position [517, 0]
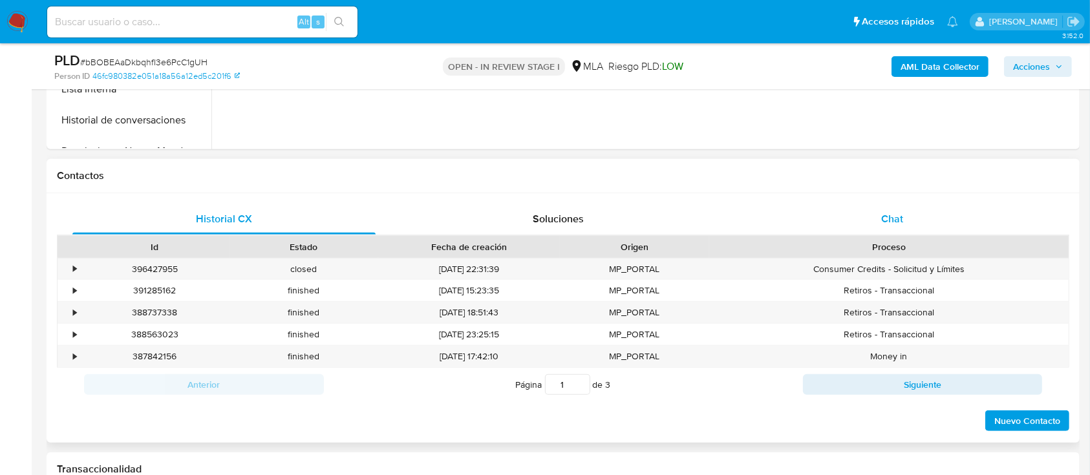
click at [848, 213] on div "Chat" at bounding box center [892, 219] width 303 height 31
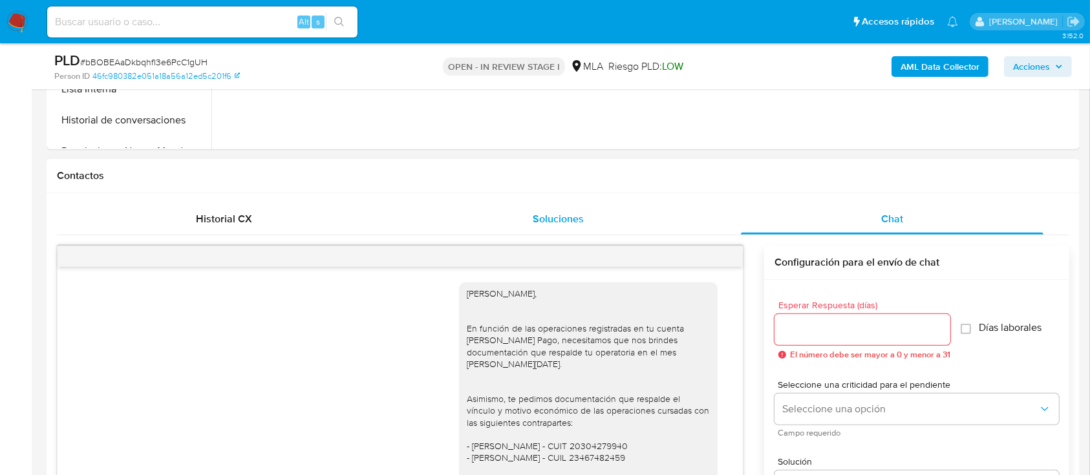
scroll to position [1357, 0]
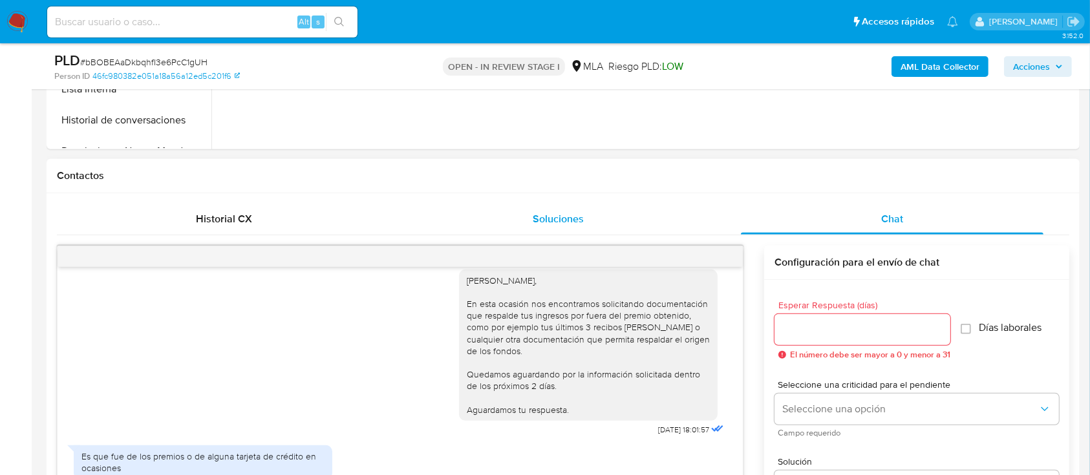
select select "10"
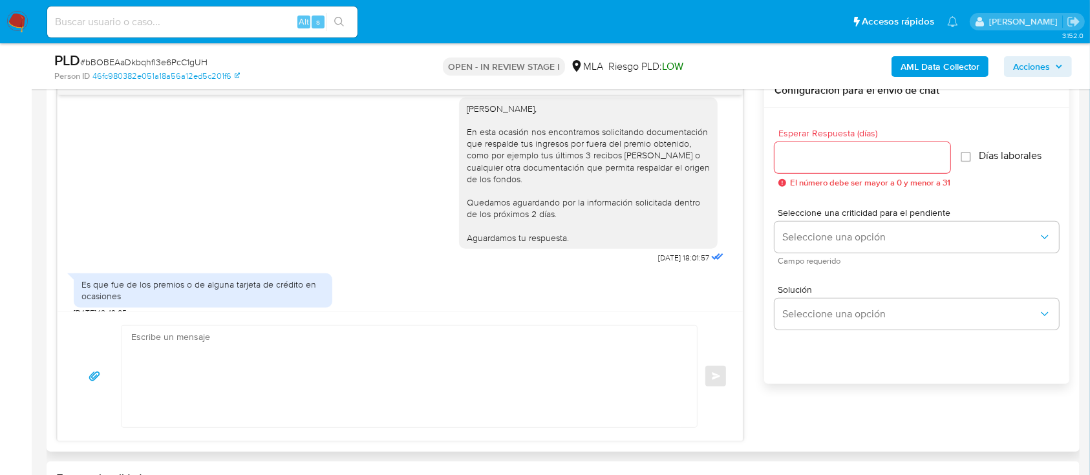
scroll to position [776, 0]
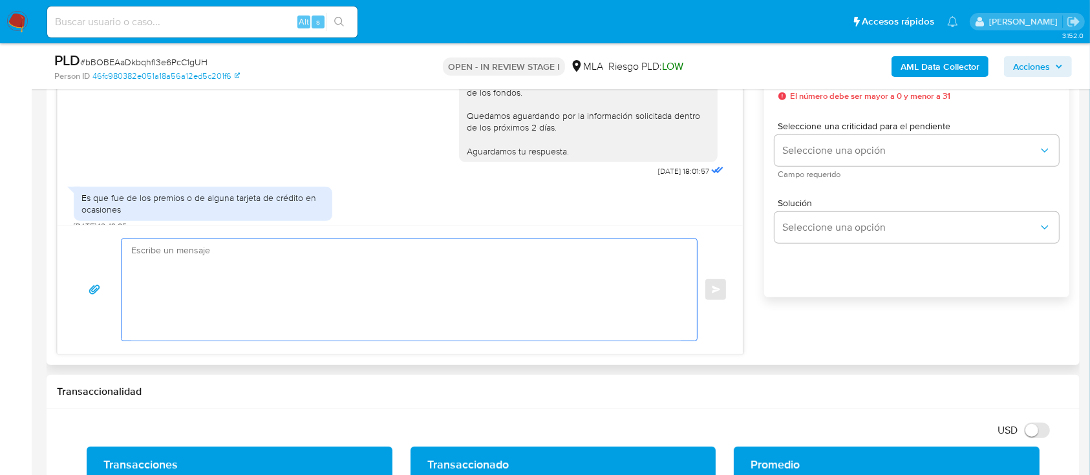
click at [228, 256] on textarea at bounding box center [405, 289] width 549 height 101
paste textarea "Hola, Muchas gracias por la respuesta. Analizamos tu caso y notamos que la info…"
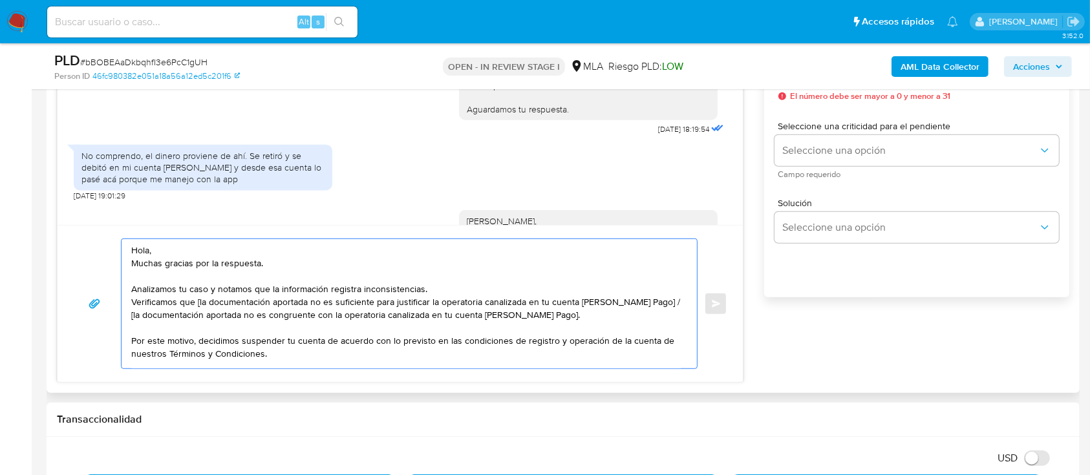
scroll to position [1185, 0]
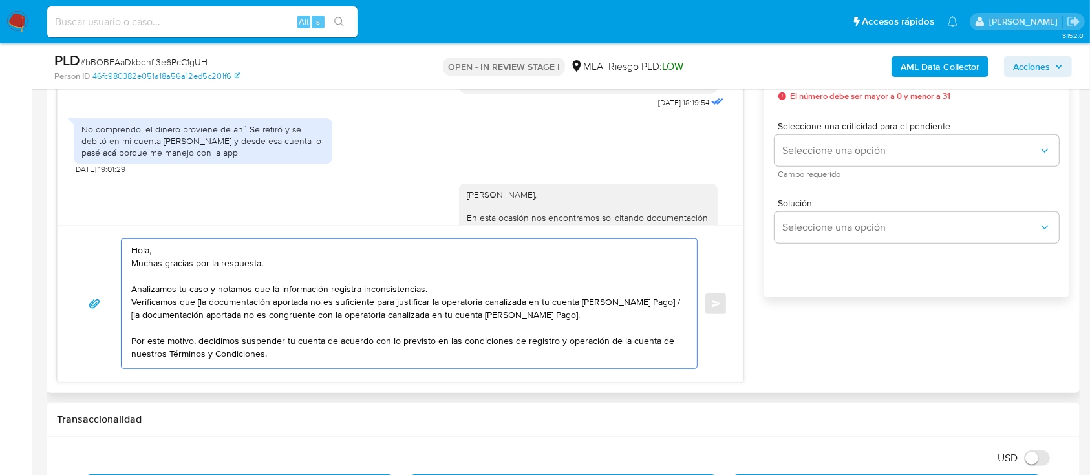
click at [224, 251] on textarea "Hola, Muchas gracias por la respuesta. Analizamos tu caso y notamos que la info…" at bounding box center [405, 303] width 549 height 129
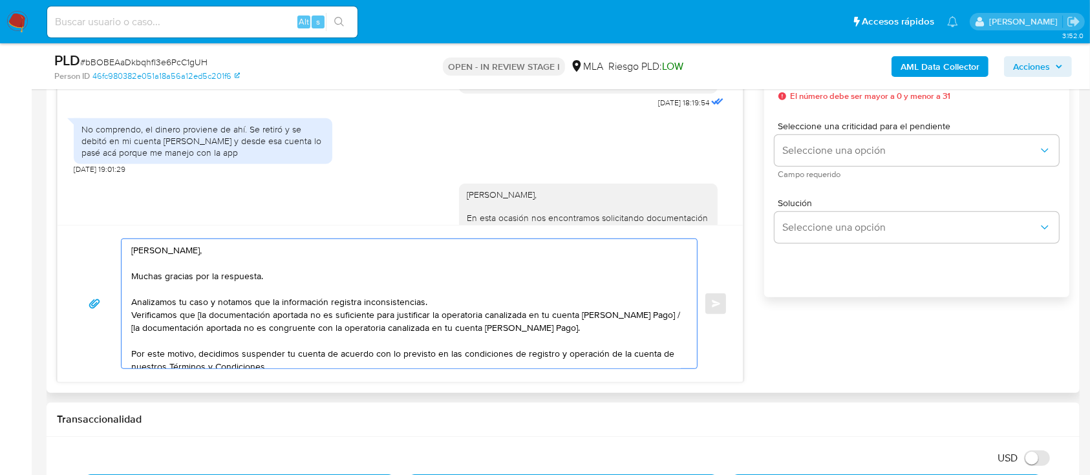
click at [204, 315] on textarea "Hola Nicole, Muchas gracias por la respuesta. Analizamos tu caso y notamos que …" at bounding box center [405, 303] width 549 height 129
drag, startPoint x: 558, startPoint y: 328, endPoint x: 644, endPoint y: 315, distance: 86.9
click at [644, 315] on textarea "Hola Nicole, Muchas gracias por la respuesta. Analizamos tu caso y notamos que …" at bounding box center [405, 303] width 549 height 129
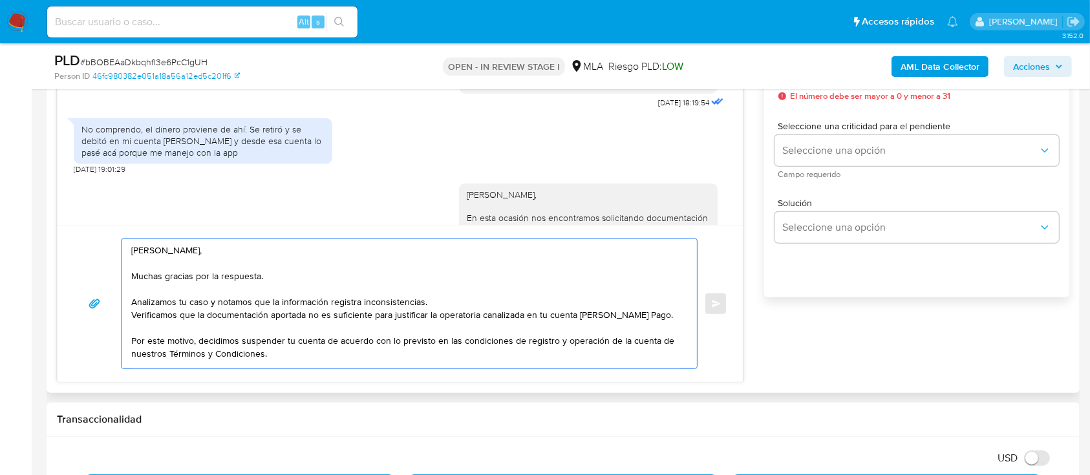
click at [443, 303] on textarea "Hola Nicole, Muchas gracias por la respuesta. Analizamos tu caso y notamos que …" at bounding box center [405, 303] width 549 height 129
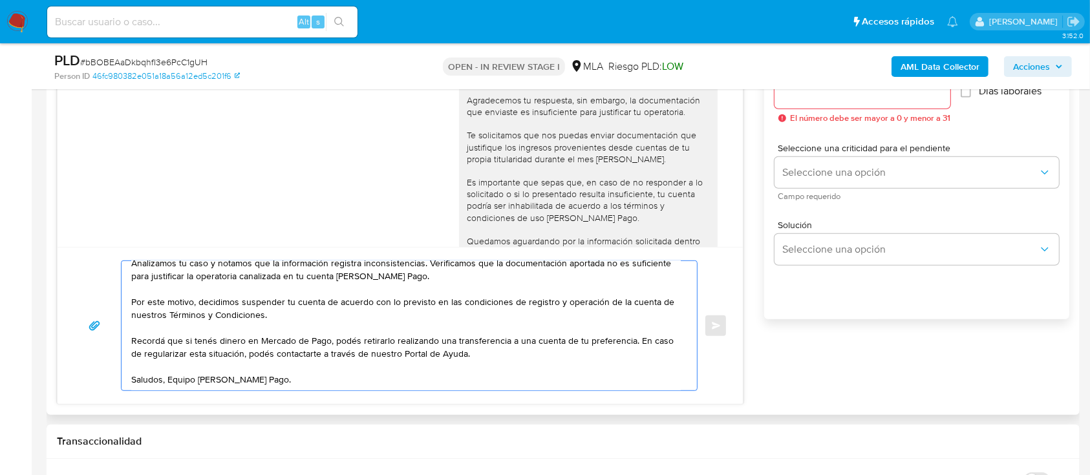
scroll to position [689, 0]
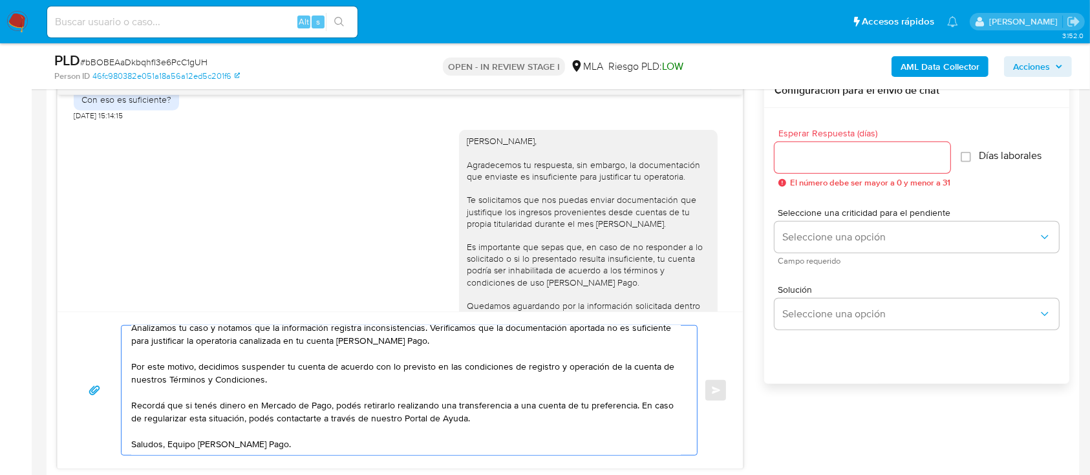
type textarea "Hola Nicole, Muchas gracias por la respuesta. Analizamos tu caso y notamos que …"
click at [843, 159] on input "Esperar Respuesta (días)" at bounding box center [862, 157] width 176 height 17
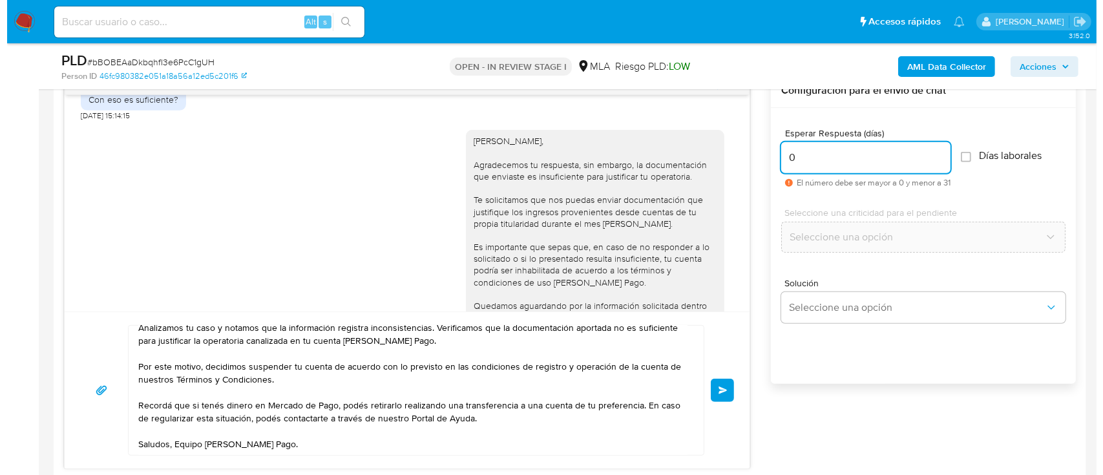
scroll to position [603, 0]
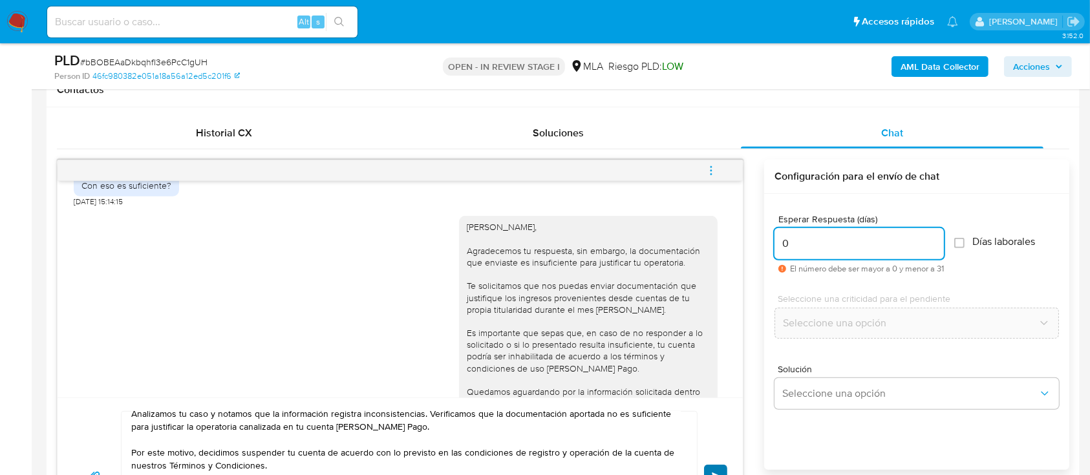
type input "0"
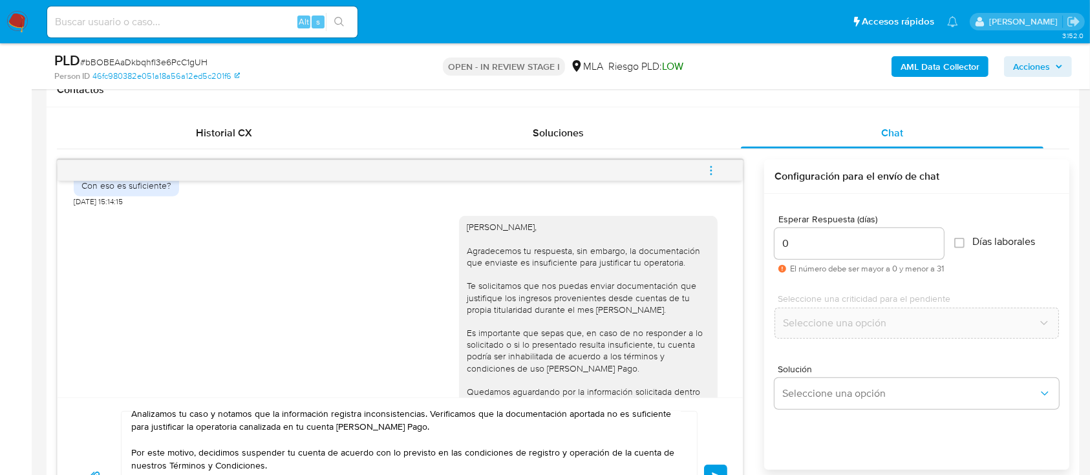
click at [712, 468] on button "Enviar" at bounding box center [715, 476] width 23 height 23
click at [708, 167] on icon "menu-action" at bounding box center [711, 171] width 12 height 12
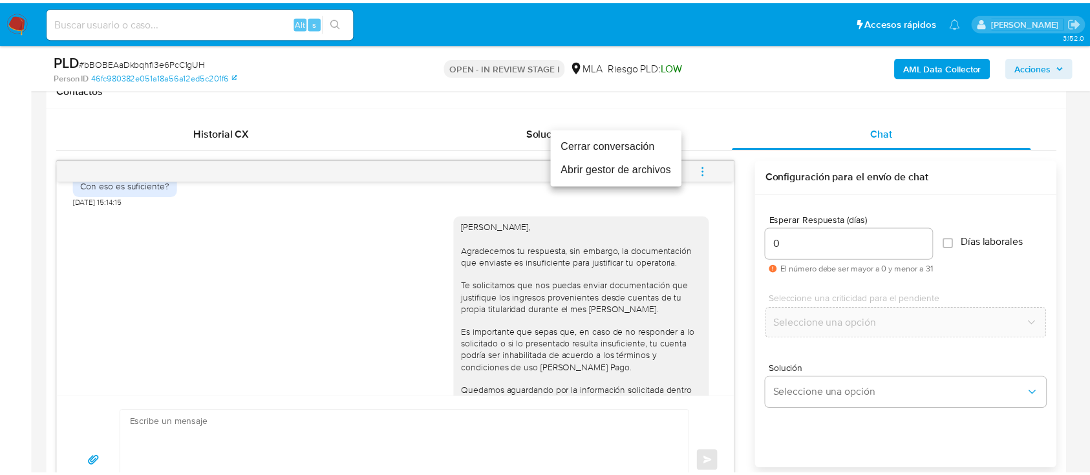
scroll to position [0, 0]
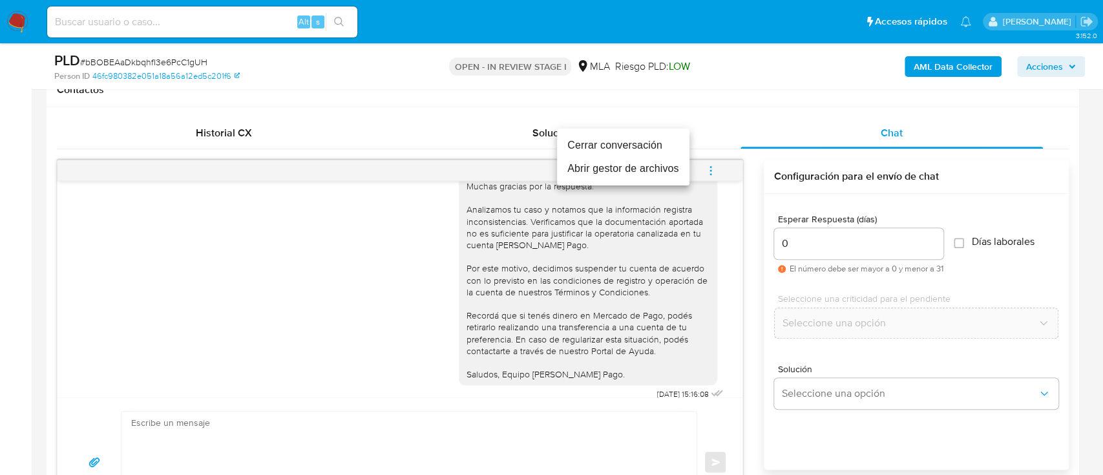
click at [619, 143] on li "Cerrar conversación" at bounding box center [623, 145] width 133 height 23
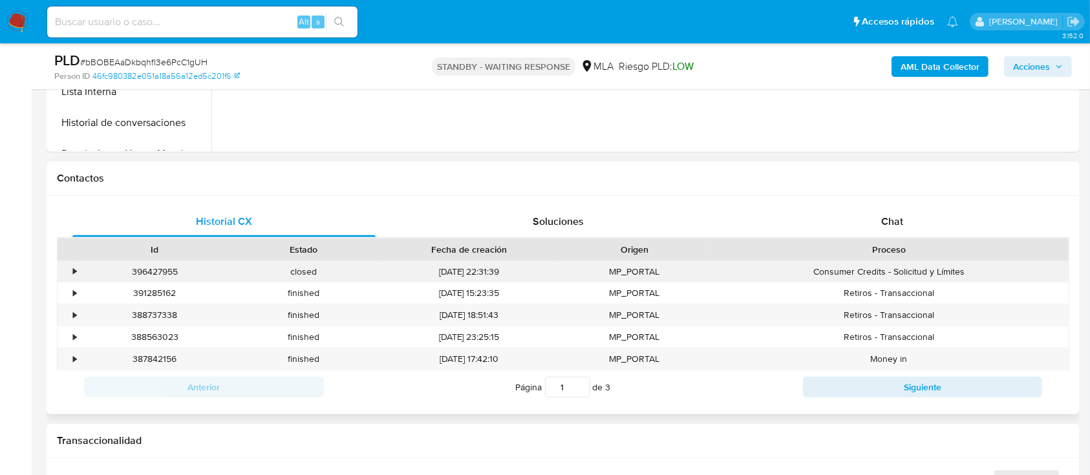
scroll to position [517, 0]
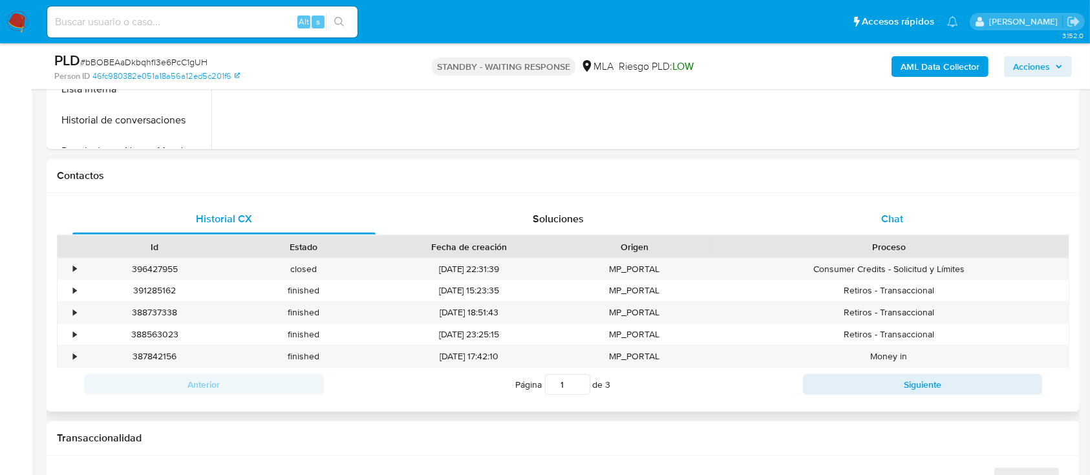
click at [854, 209] on div "Chat" at bounding box center [892, 219] width 303 height 31
select select "10"
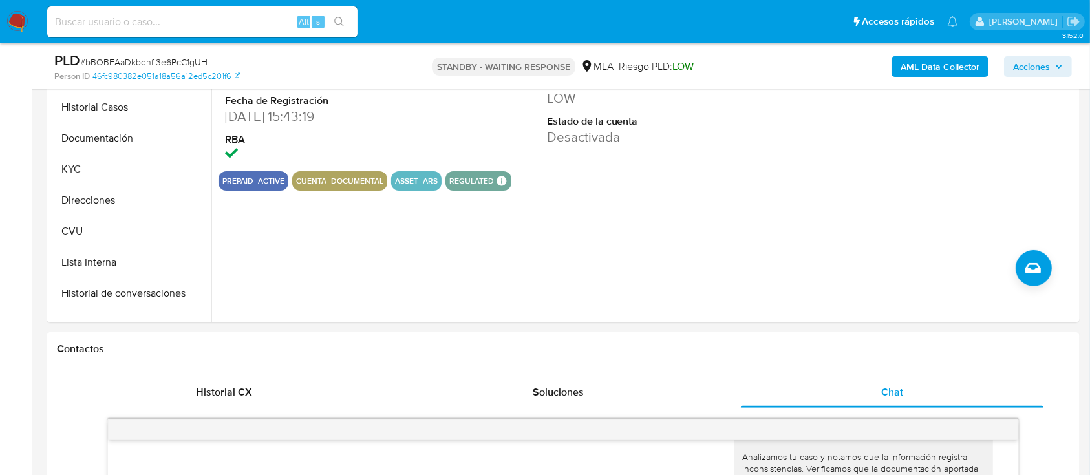
scroll to position [345, 0]
click at [109, 288] on button "Historial de conversaciones" at bounding box center [125, 292] width 151 height 31
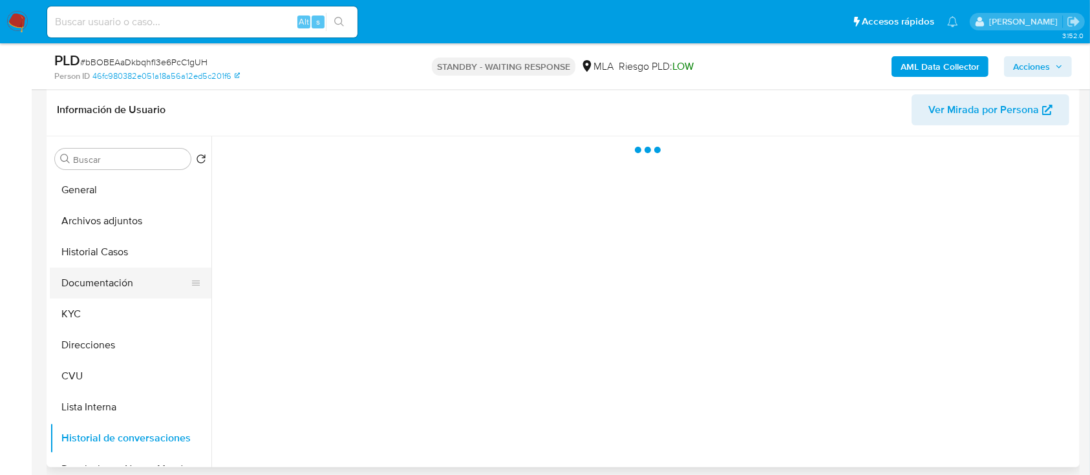
scroll to position [172, 0]
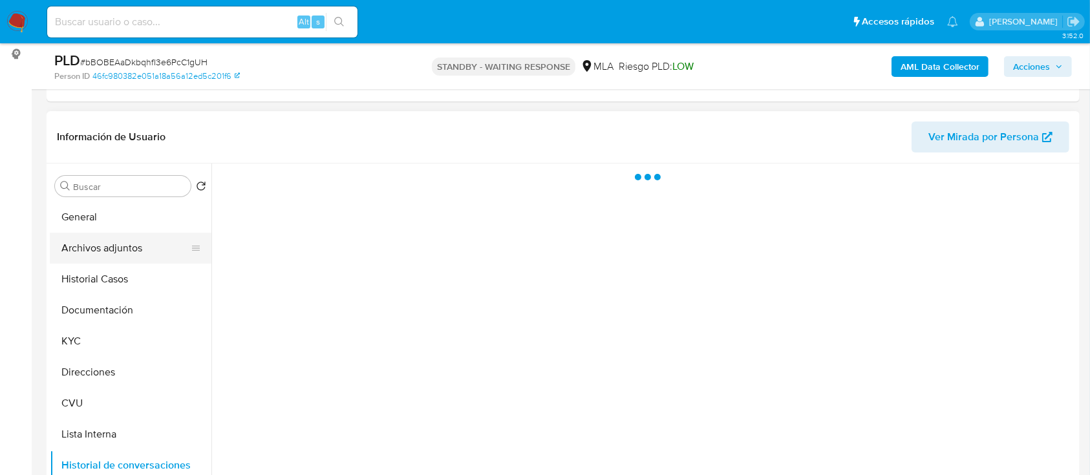
click at [107, 240] on button "Archivos adjuntos" at bounding box center [125, 248] width 151 height 31
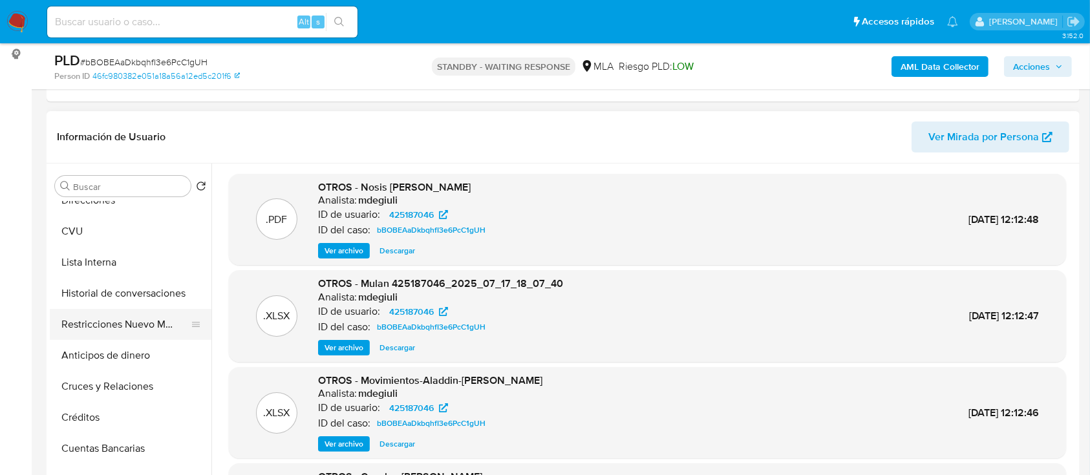
click at [111, 326] on button "Restricciones Nuevo Mundo" at bounding box center [125, 324] width 151 height 31
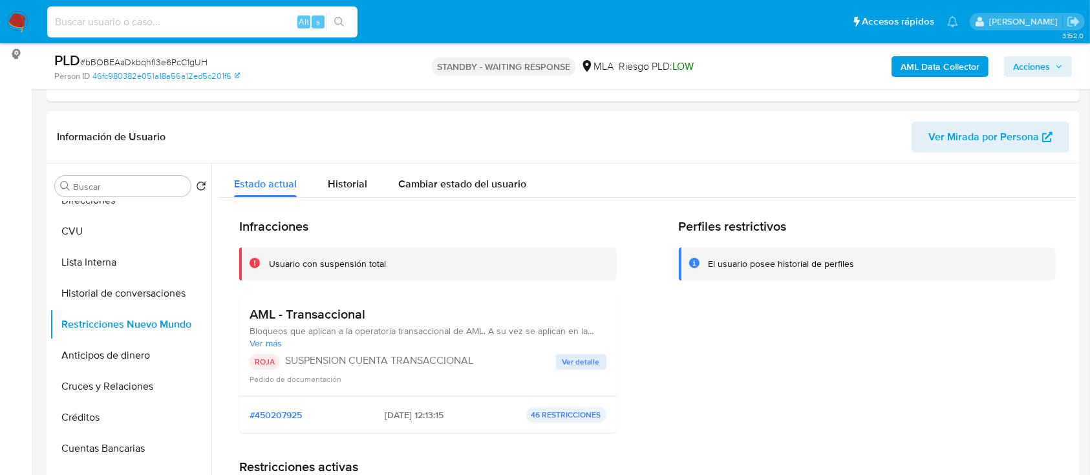
click at [218, 23] on input at bounding box center [202, 22] width 310 height 17
paste input "617075195"
type input "617075195"
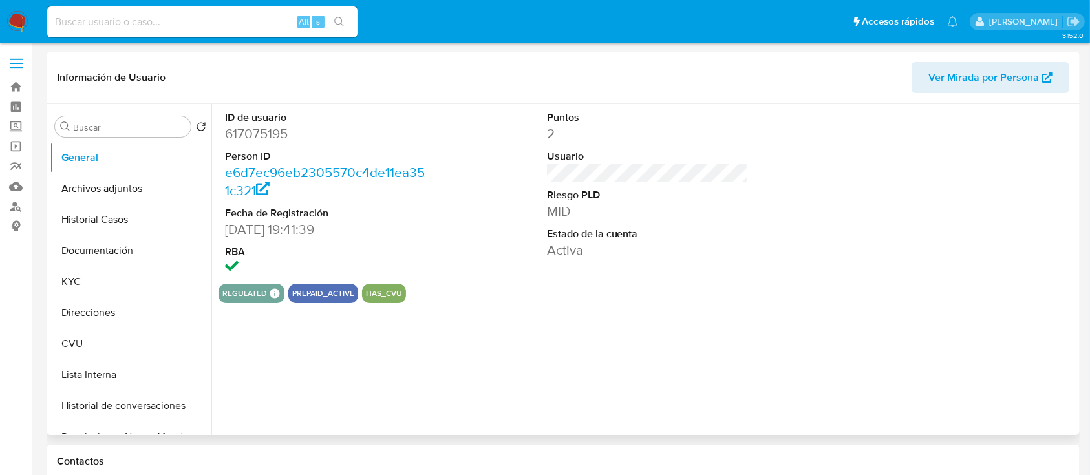
select select "10"
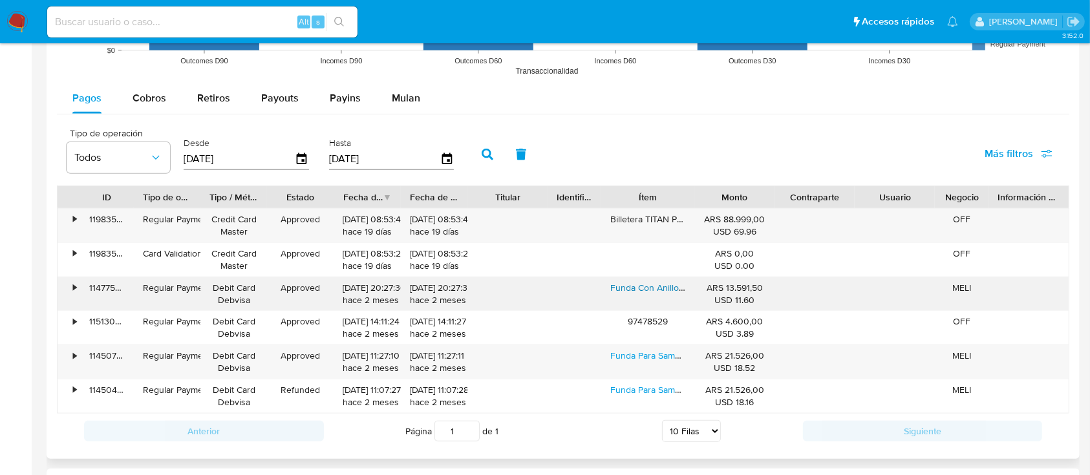
scroll to position [1206, 0]
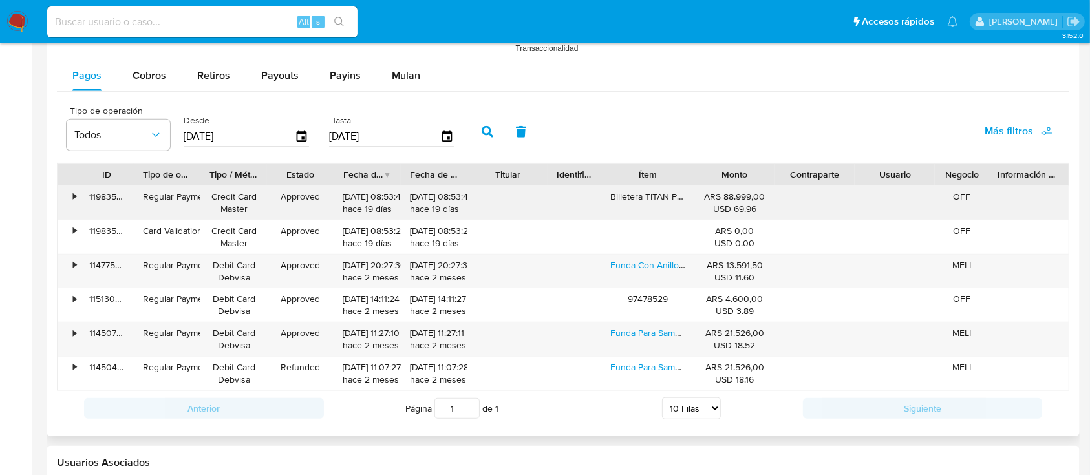
click at [663, 198] on div "Billetera TITAN PRO™ RFID - Gris Oliva, Con x 1" at bounding box center [648, 203] width 94 height 34
click at [681, 197] on div "Billetera TITAN PRO™ RFID - Gris Oliva, Con x 1" at bounding box center [648, 203] width 94 height 34
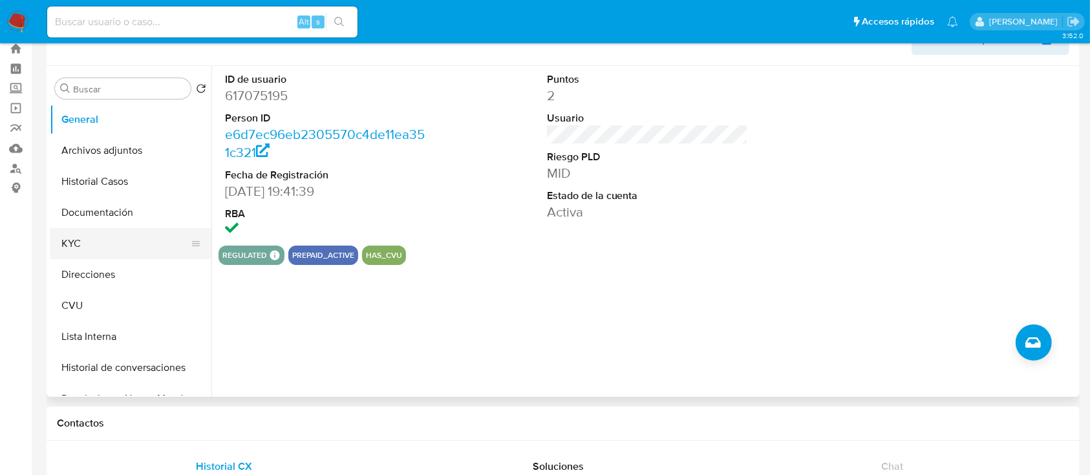
scroll to position [0, 0]
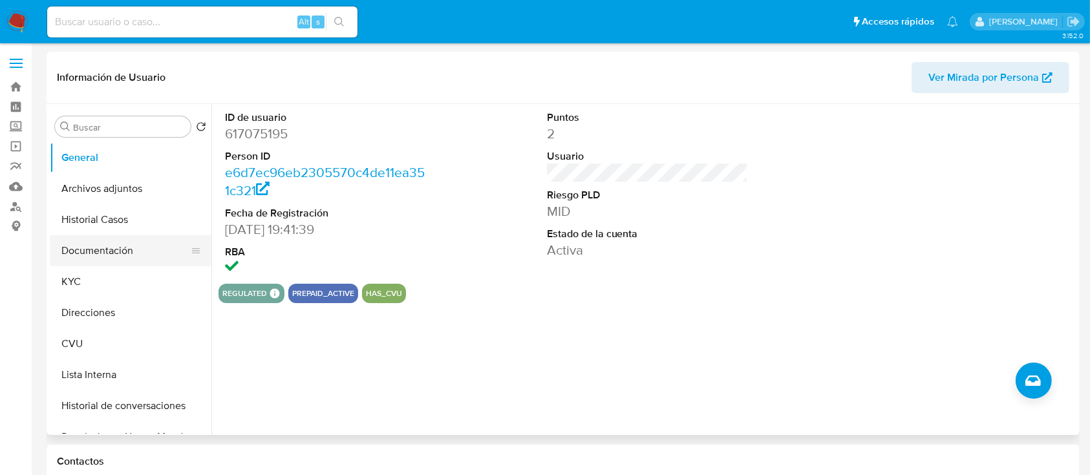
click at [116, 245] on button "Documentación" at bounding box center [125, 250] width 151 height 31
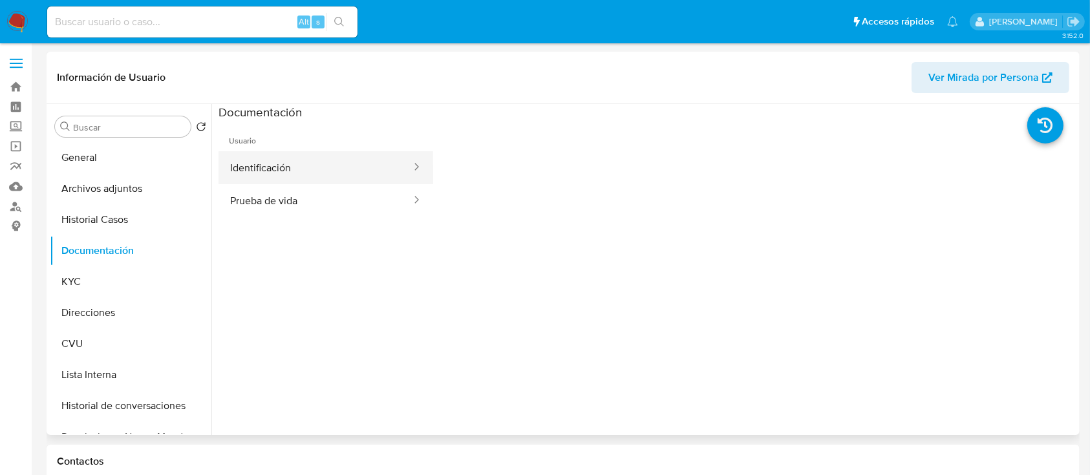
click at [323, 154] on button "Identificación" at bounding box center [315, 167] width 194 height 33
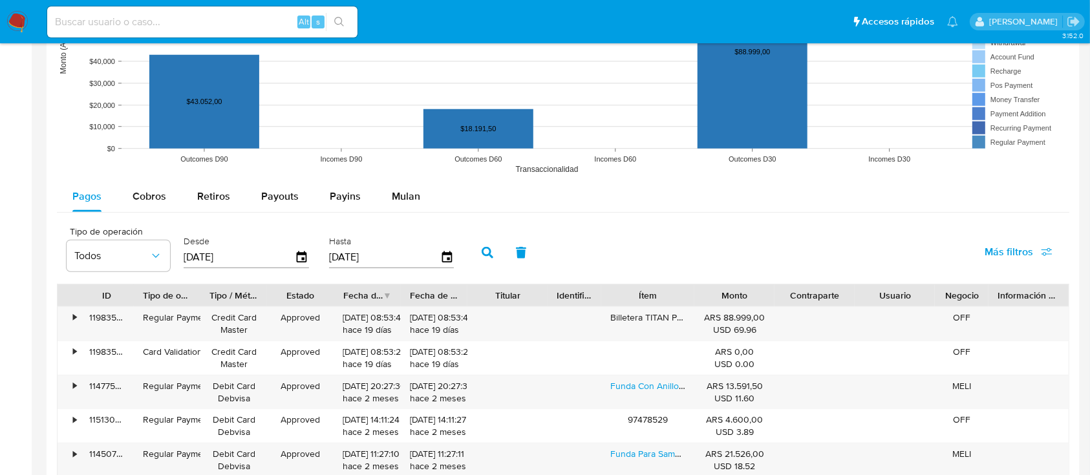
scroll to position [1021, 0]
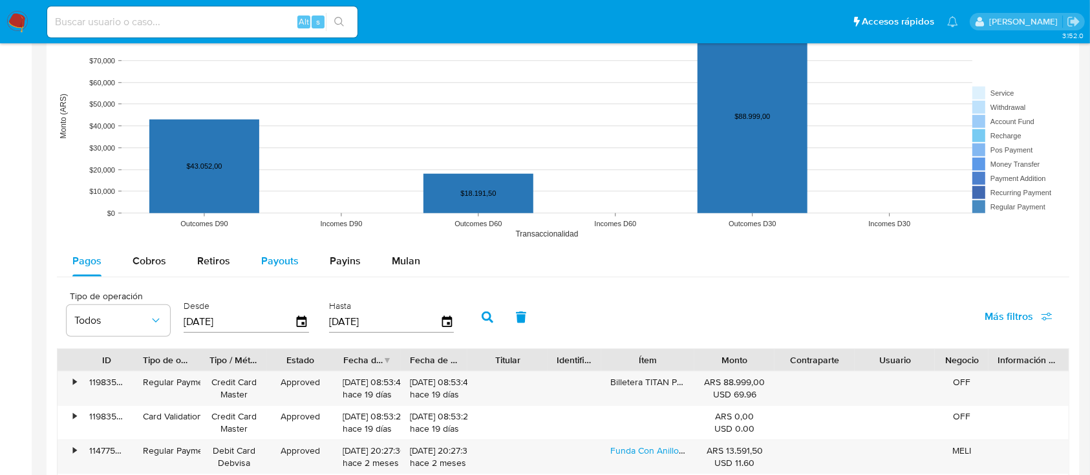
click at [294, 261] on span "Payouts" at bounding box center [279, 260] width 37 height 15
select select "10"
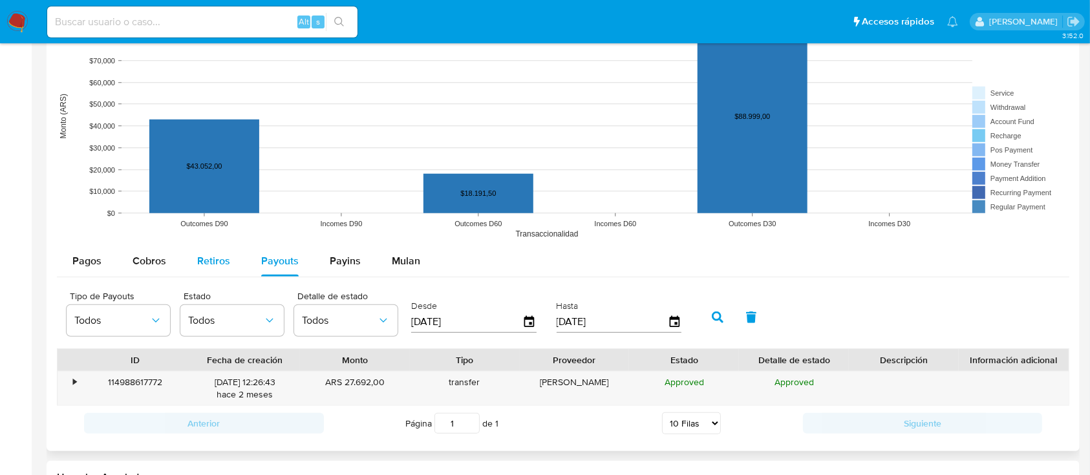
click at [221, 254] on span "Retiros" at bounding box center [213, 260] width 33 height 15
select select "10"
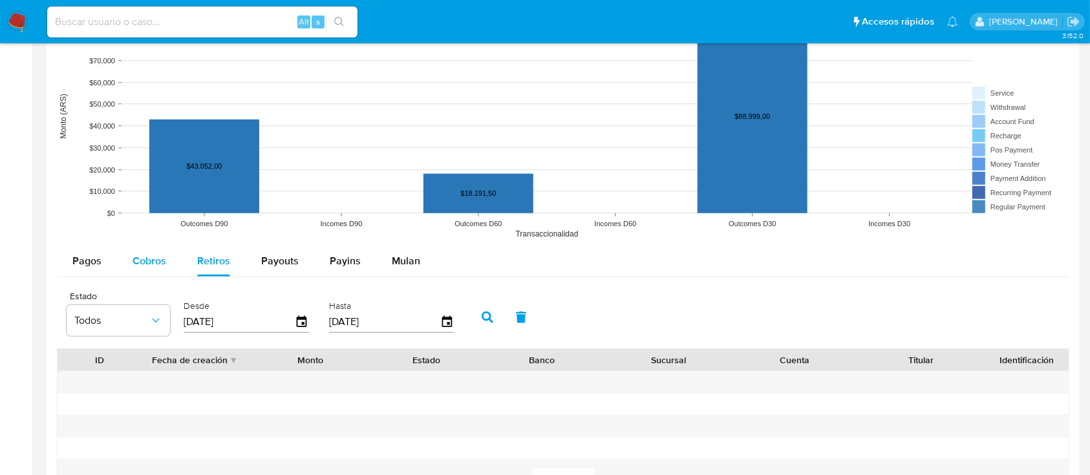
click at [160, 266] on span "Cobros" at bounding box center [150, 260] width 34 height 15
select select "10"
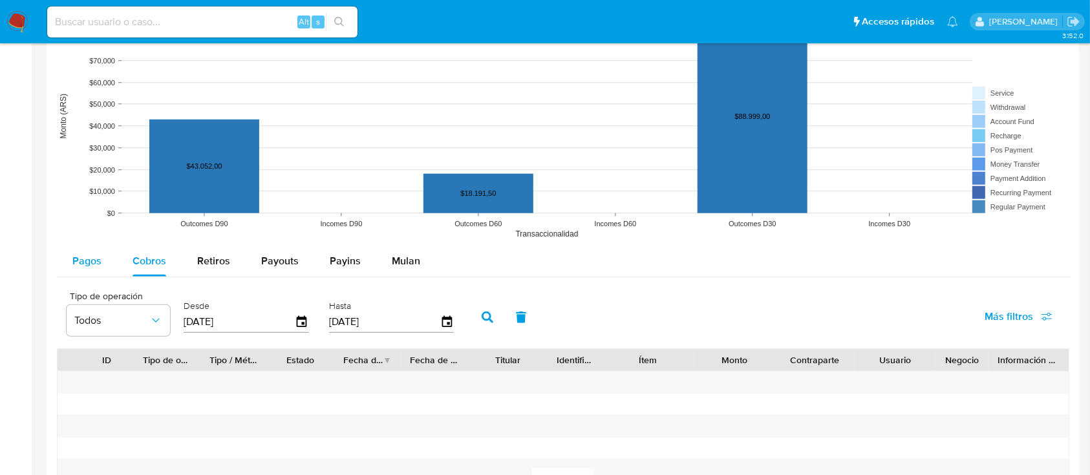
click at [96, 273] on div "Pagos" at bounding box center [86, 261] width 29 height 31
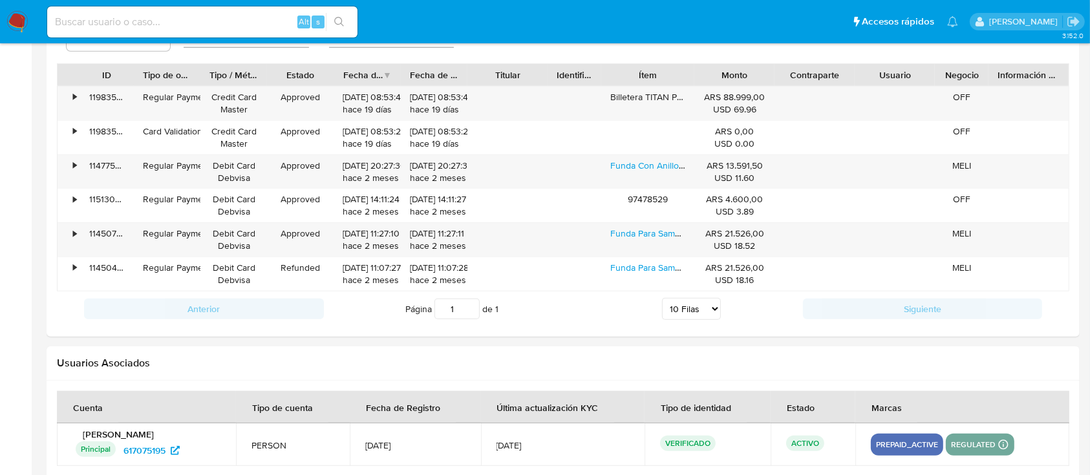
scroll to position [1279, 0]
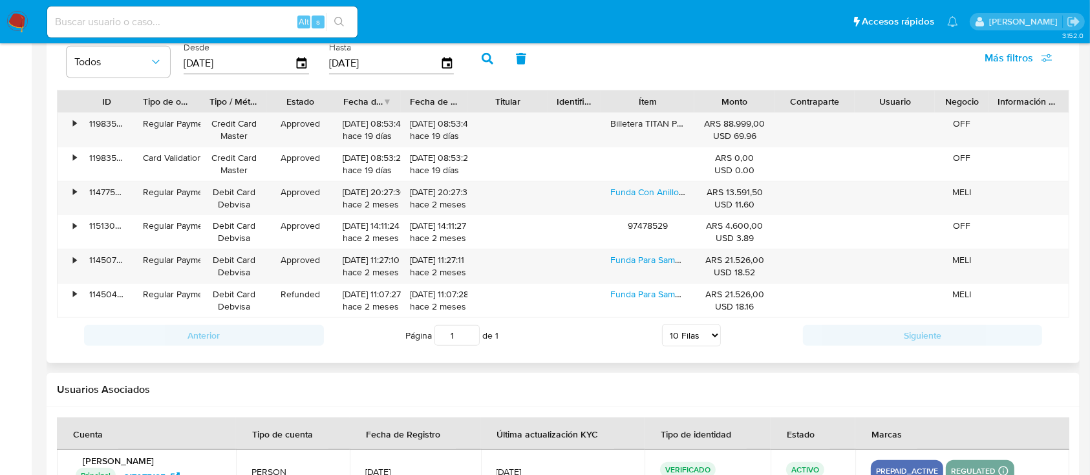
click at [715, 339] on select "5 Filas 10 Filas 20 Filas 25 Filas 50 Filas 100 Filas" at bounding box center [691, 335] width 59 height 22
click at [705, 338] on select "5 Filas 10 Filas 20 Filas 25 Filas 50 Filas 100 Filas" at bounding box center [691, 335] width 59 height 22
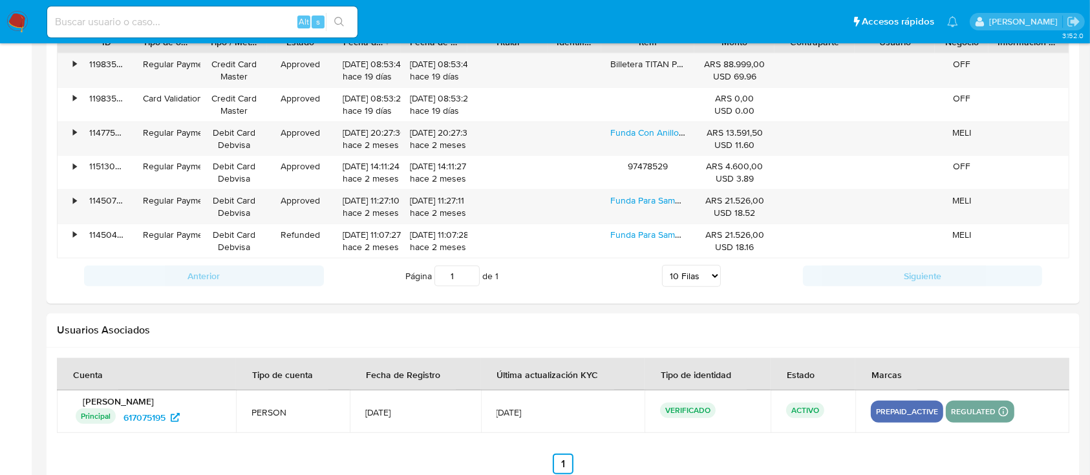
scroll to position [1365, 0]
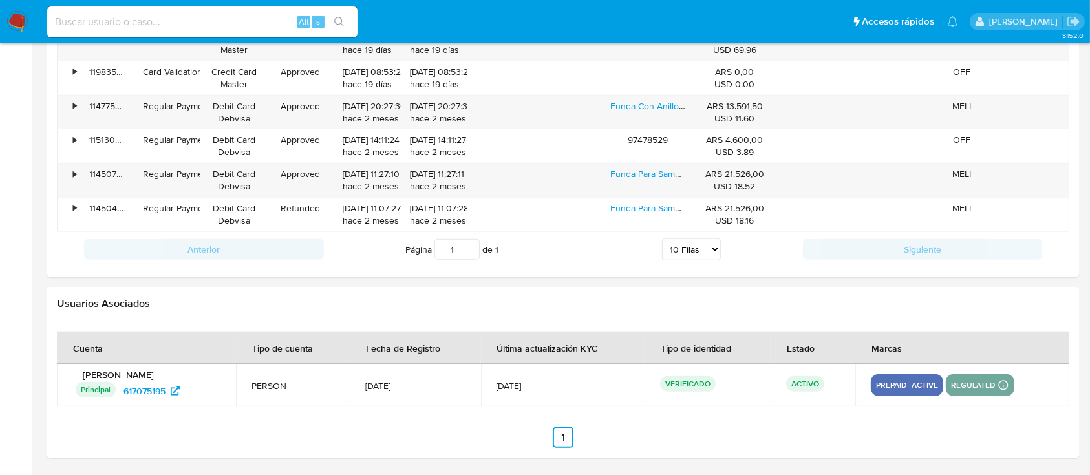
click at [21, 17] on img at bounding box center [17, 22] width 22 height 22
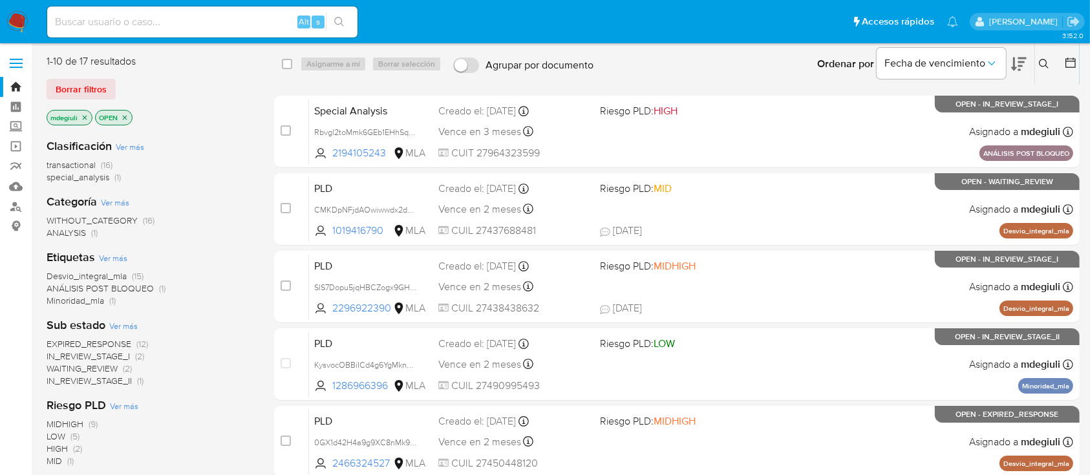
click at [1039, 63] on icon at bounding box center [1044, 64] width 10 height 10
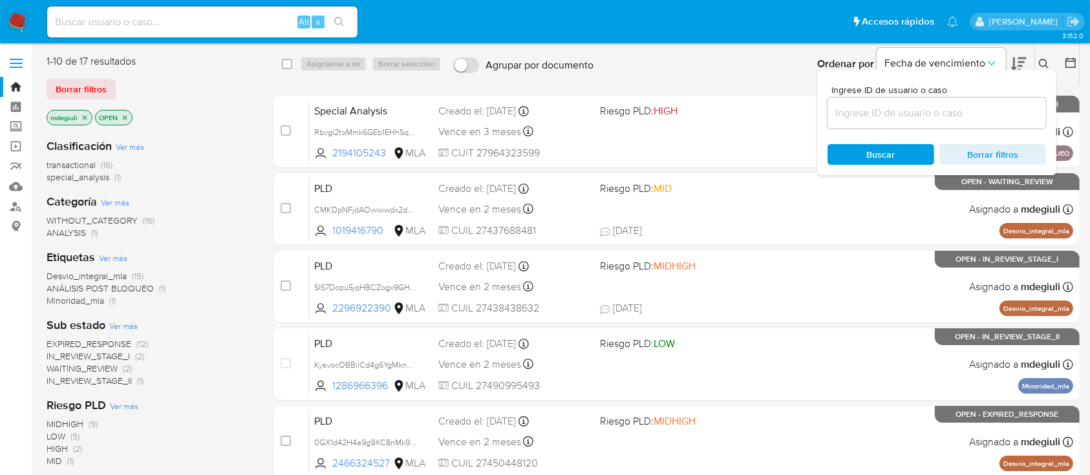
click at [856, 116] on input at bounding box center [936, 113] width 218 height 17
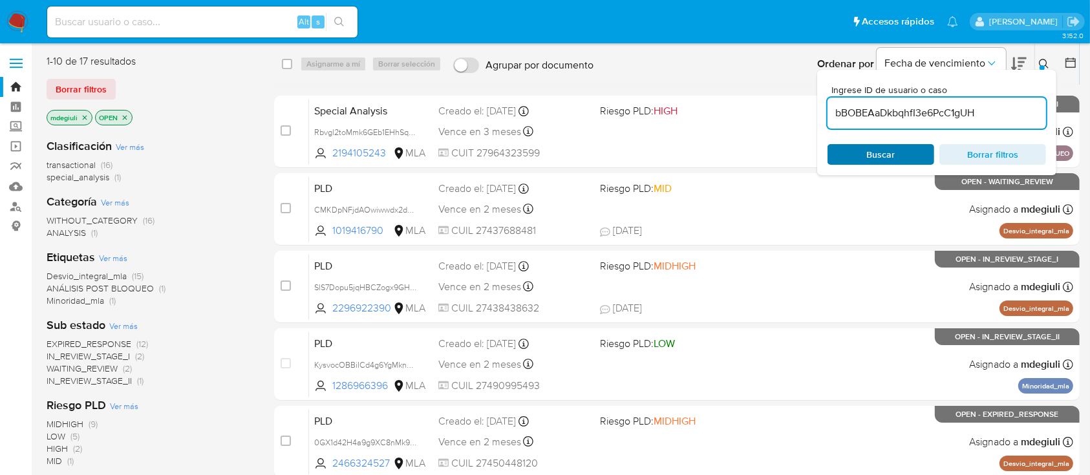
type input "bBOBEAaDkbqhfI3e6PcC1gUH"
click at [858, 154] on span "Buscar" at bounding box center [880, 154] width 89 height 18
